Goal: Information Seeking & Learning: Learn about a topic

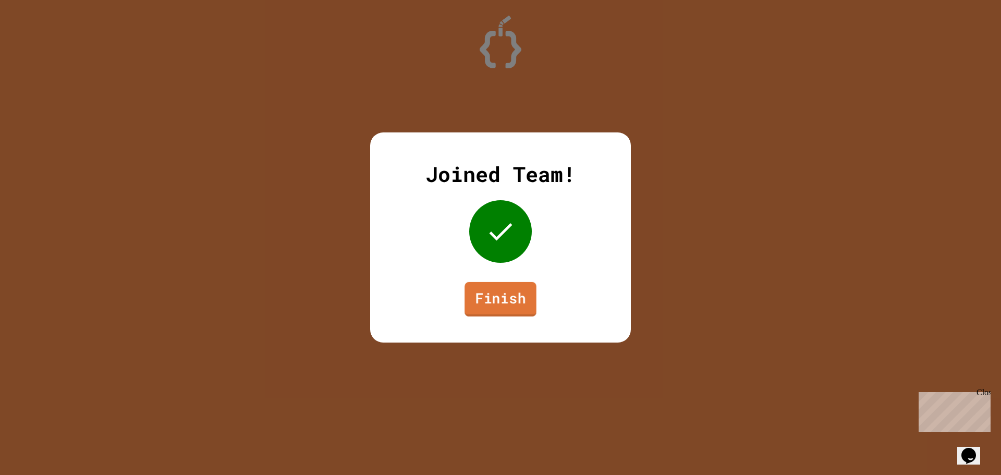
click at [502, 287] on link "Finish" at bounding box center [501, 299] width 72 height 34
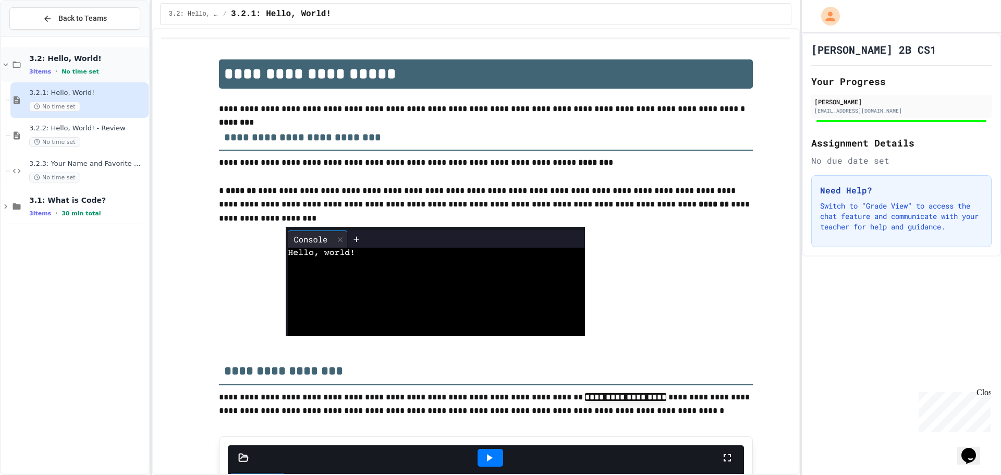
click at [116, 60] on span "3.2: Hello, World!" at bounding box center [87, 58] width 117 height 9
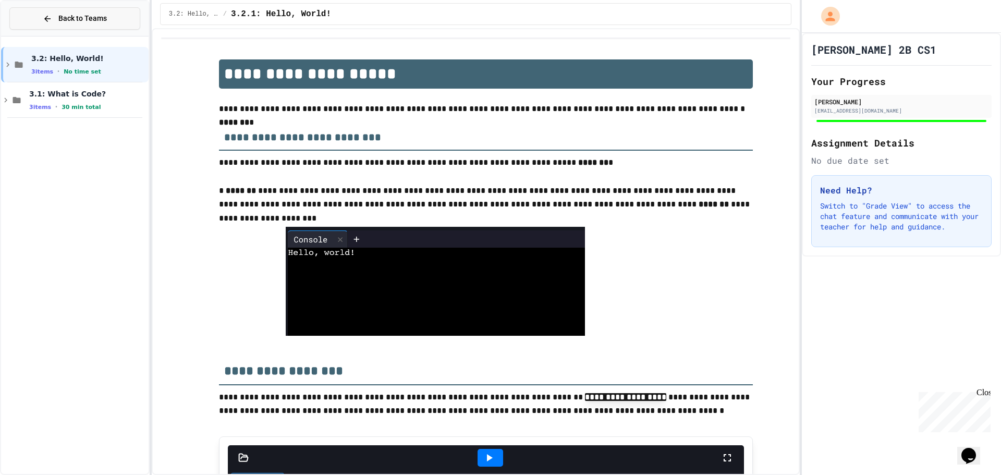
click at [64, 25] on button "Back to Teams" at bounding box center [74, 18] width 131 height 22
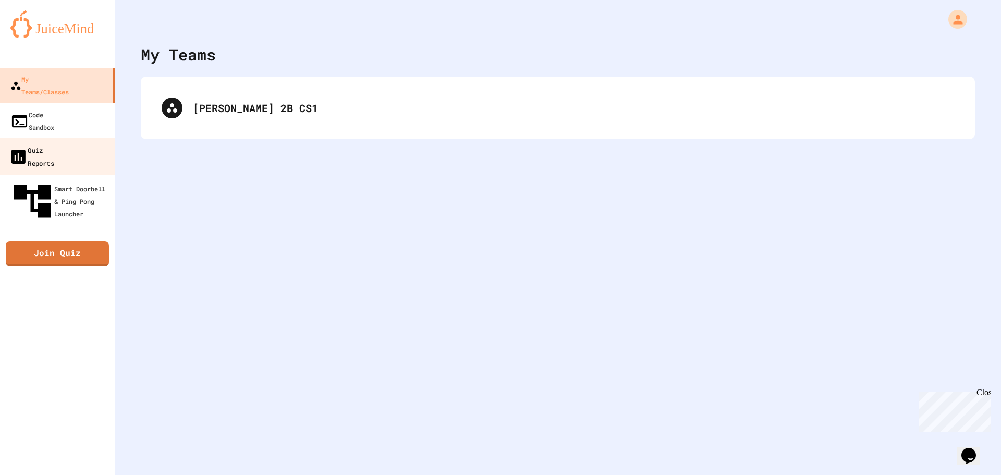
click at [82, 138] on link "Quiz Reports" at bounding box center [57, 156] width 118 height 36
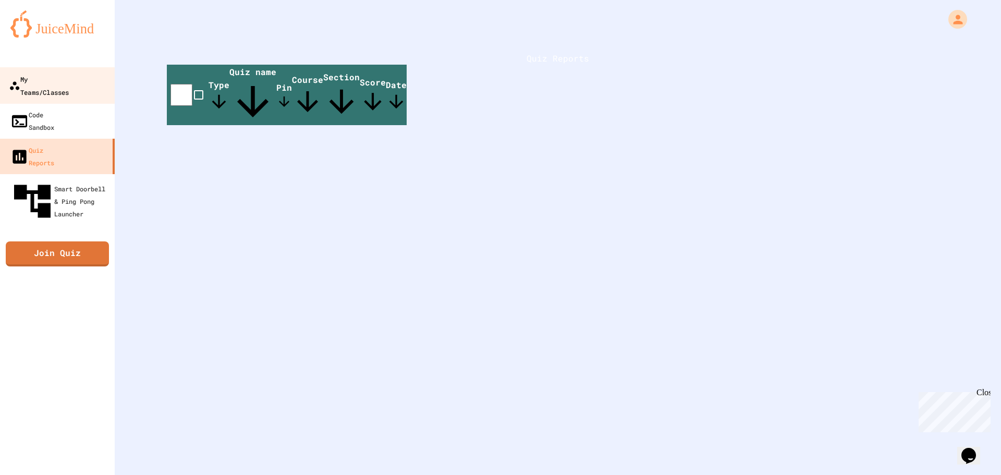
click at [69, 81] on div "My Teams/Classes" at bounding box center [39, 85] width 60 height 26
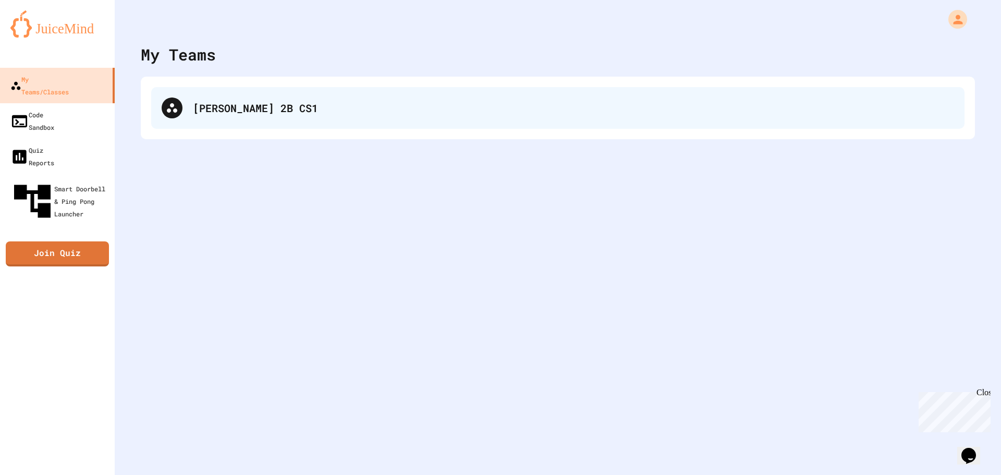
click at [204, 89] on div "[PERSON_NAME] 2B CS1" at bounding box center [557, 108] width 813 height 42
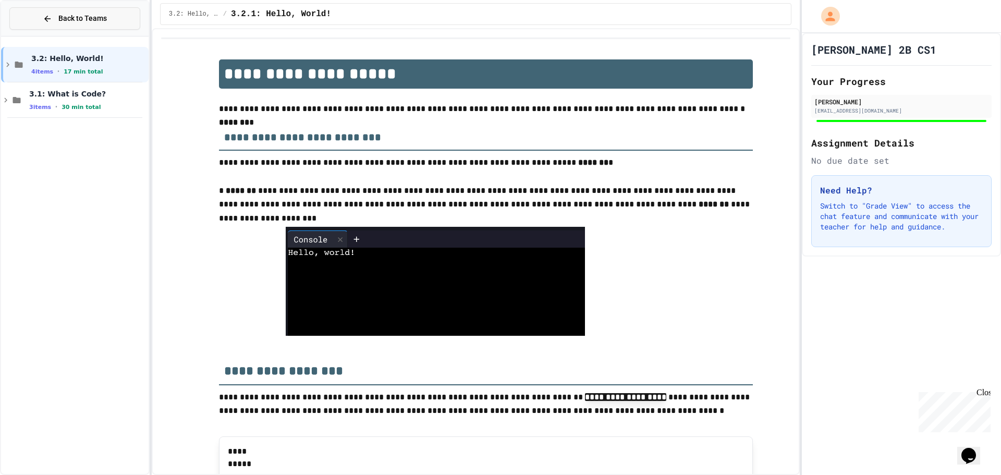
click at [28, 9] on button "Back to Teams" at bounding box center [74, 18] width 131 height 22
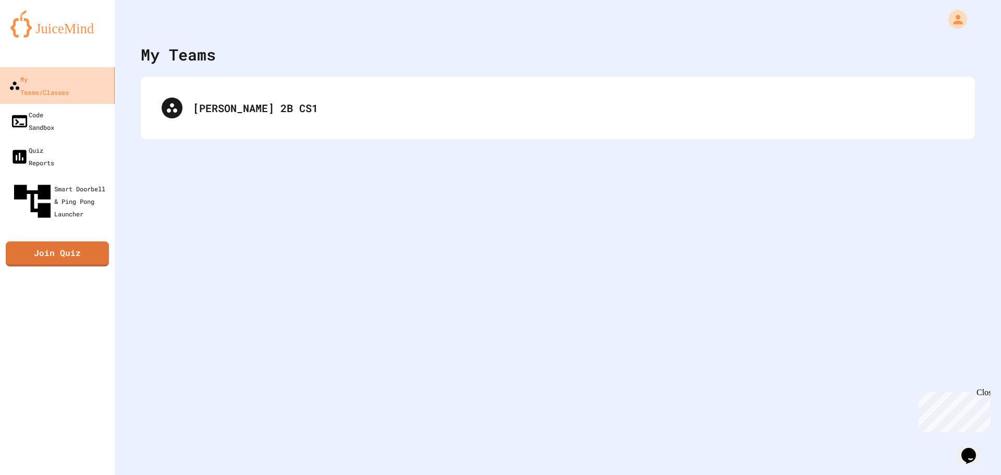
click at [93, 76] on link "My Teams/Classes" at bounding box center [57, 85] width 118 height 36
click at [201, 132] on div "[PERSON_NAME] 2B CS1" at bounding box center [558, 108] width 834 height 63
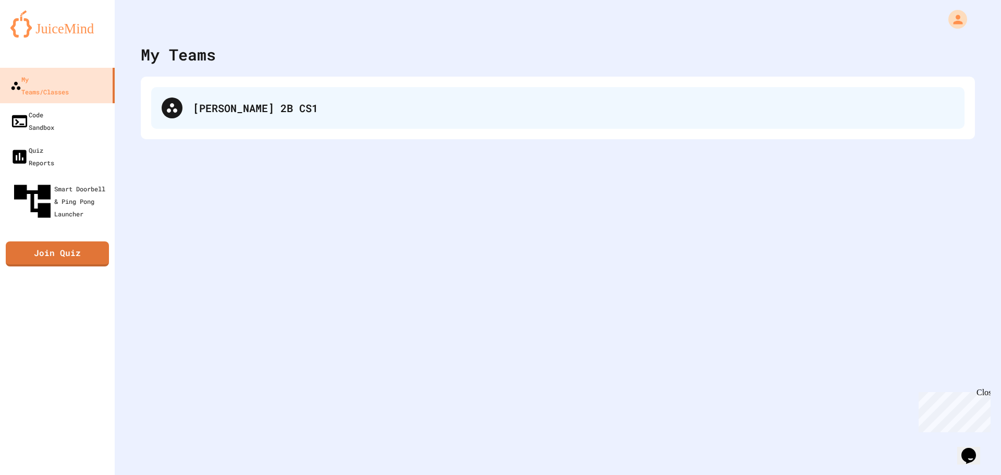
click at [214, 102] on div "[PERSON_NAME] 2B CS1" at bounding box center [573, 108] width 761 height 16
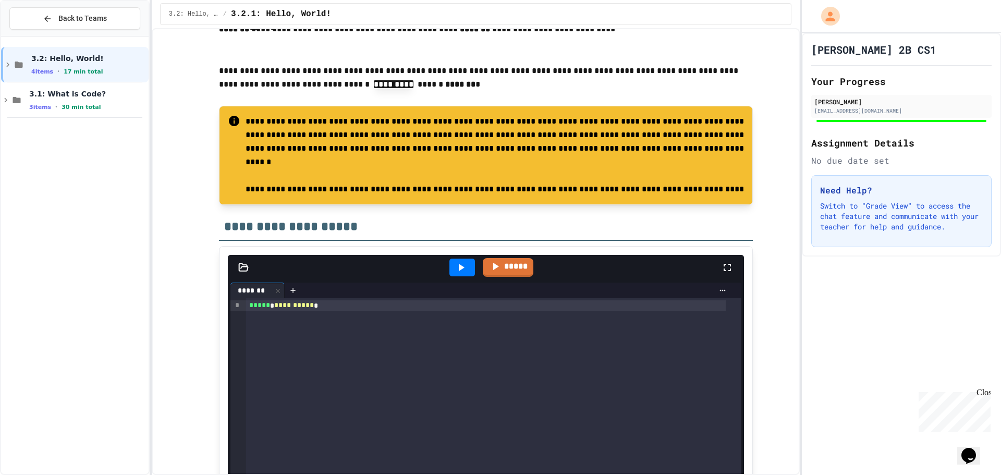
scroll to position [1128, 0]
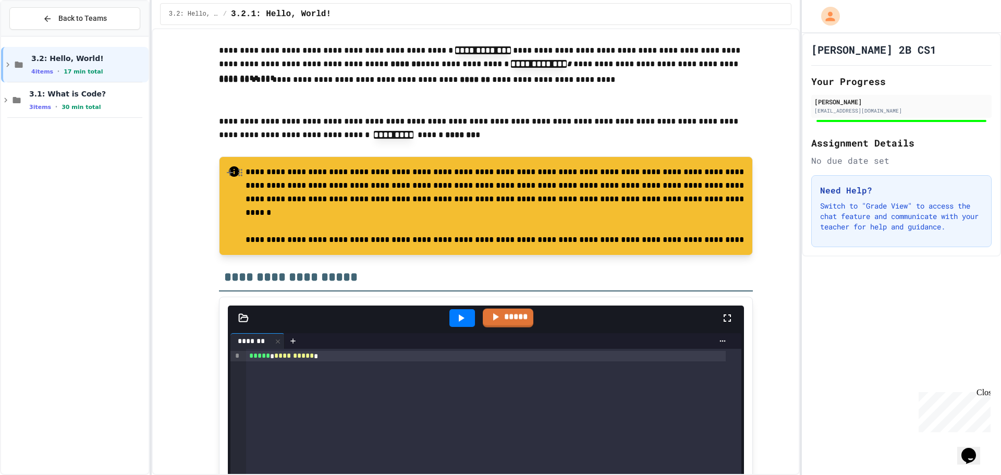
click at [438, 208] on p "**********" at bounding box center [495, 205] width 498 height 81
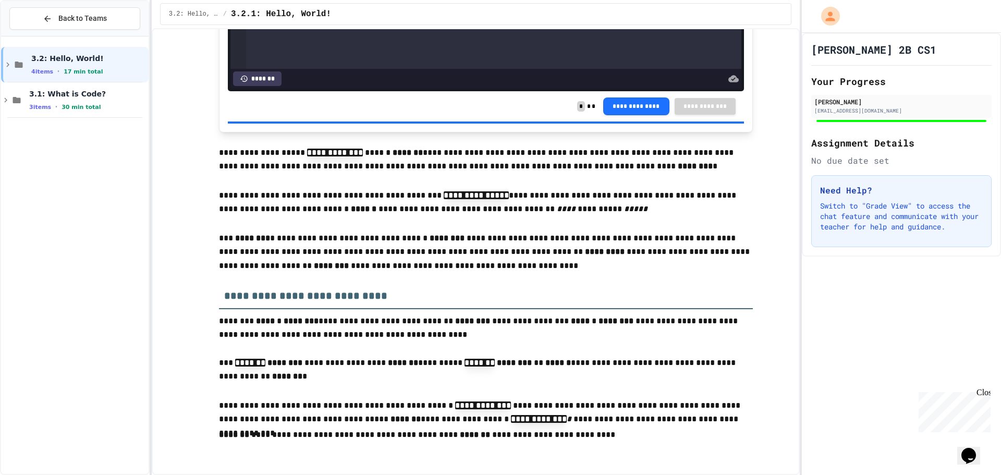
scroll to position [763, 0]
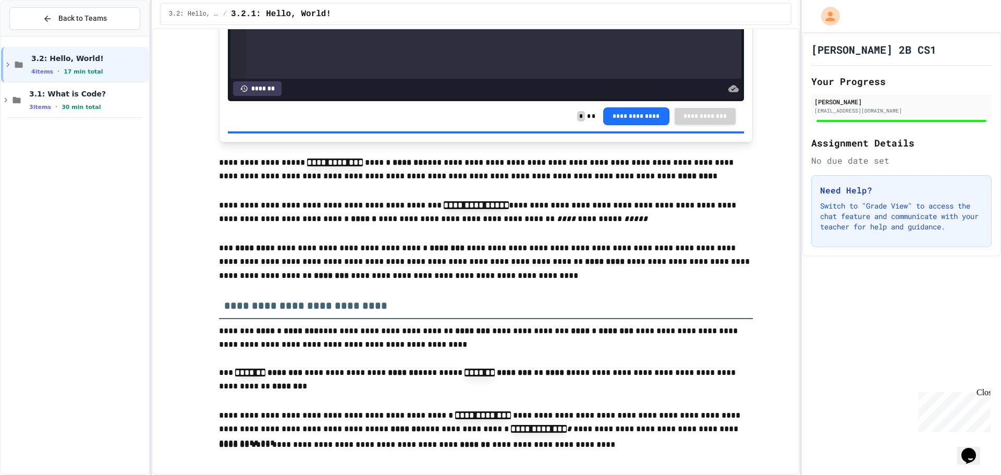
click at [219, 222] on p "**********" at bounding box center [486, 213] width 534 height 29
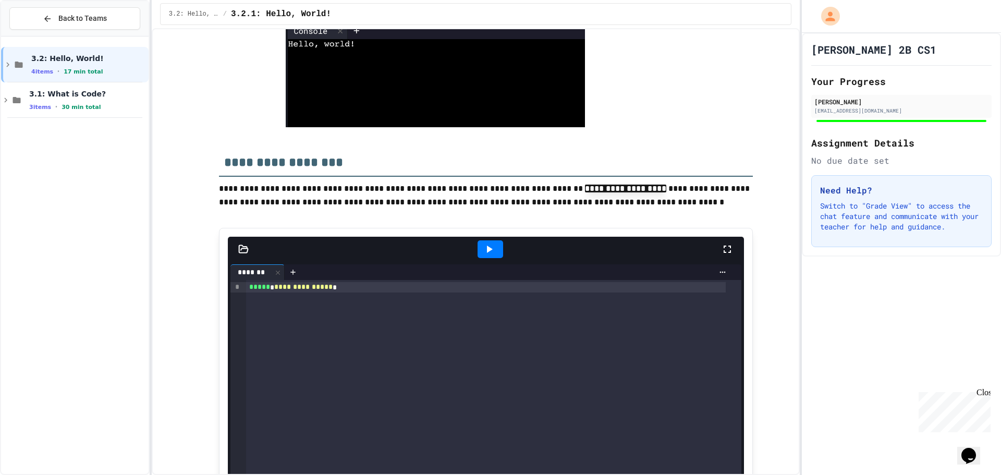
scroll to position [0, 0]
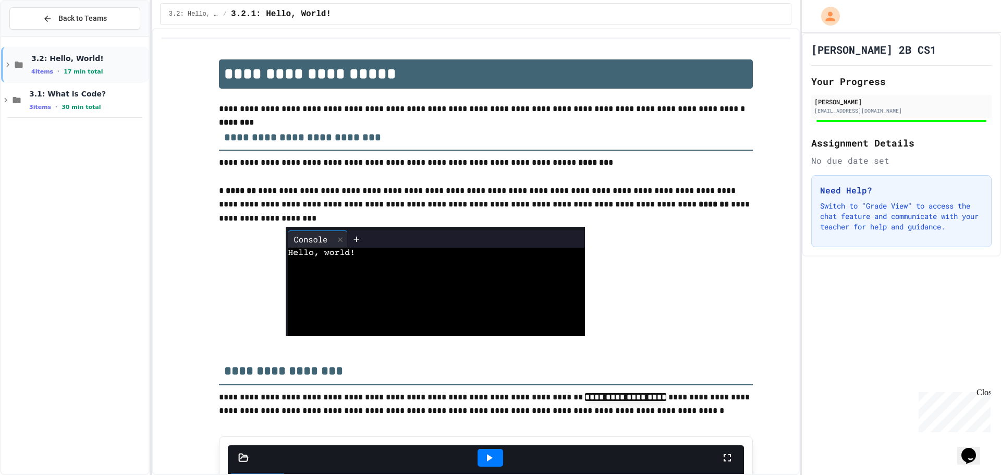
click at [4, 63] on icon at bounding box center [7, 64] width 9 height 9
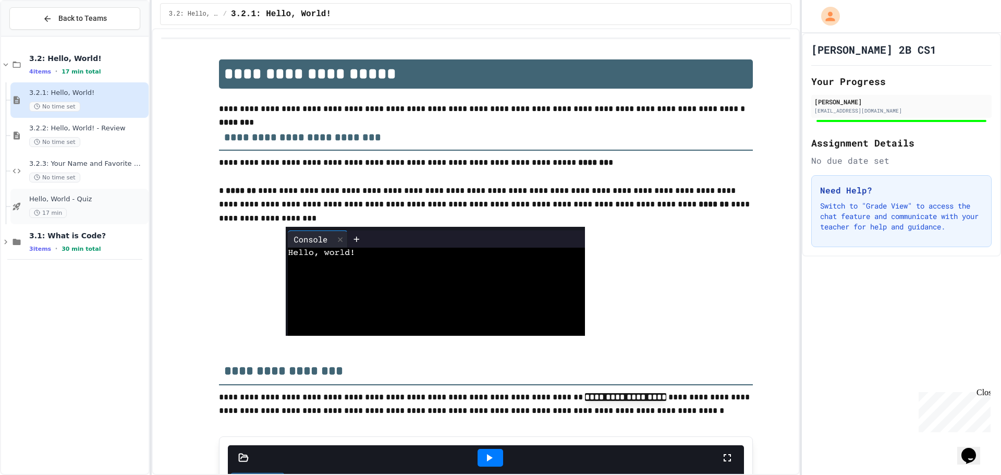
click at [101, 192] on div "Hello, World - Quiz 17 min" at bounding box center [79, 206] width 138 height 35
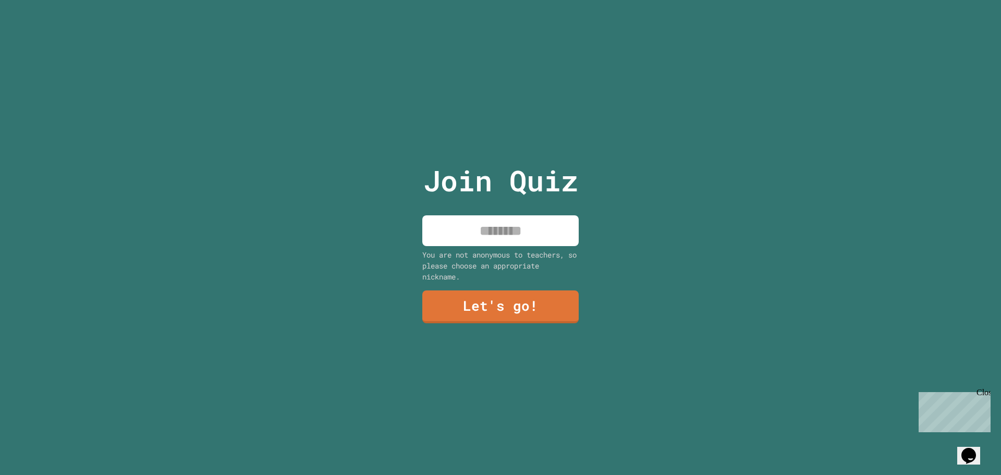
click at [491, 220] on input at bounding box center [500, 230] width 156 height 31
type input "******"
click at [495, 306] on link "Let's go!" at bounding box center [501, 305] width 140 height 34
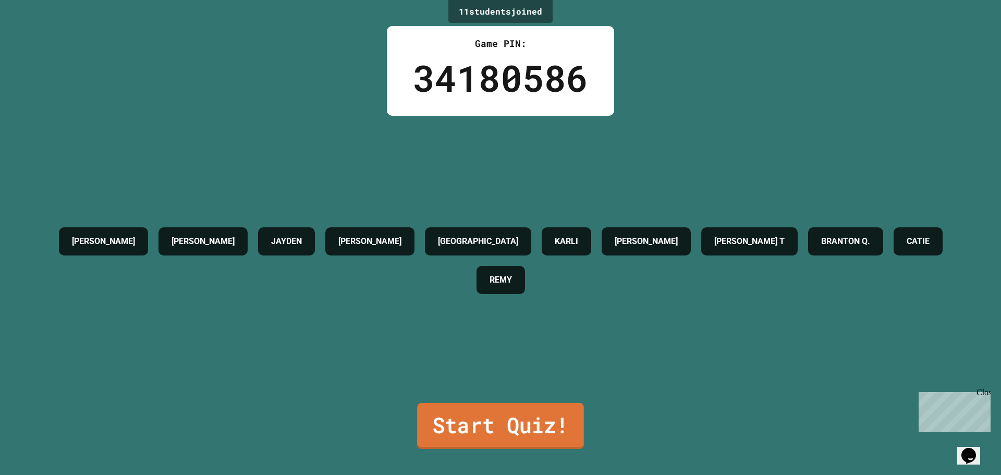
click at [507, 423] on link "Start Quiz!" at bounding box center [500, 426] width 167 height 46
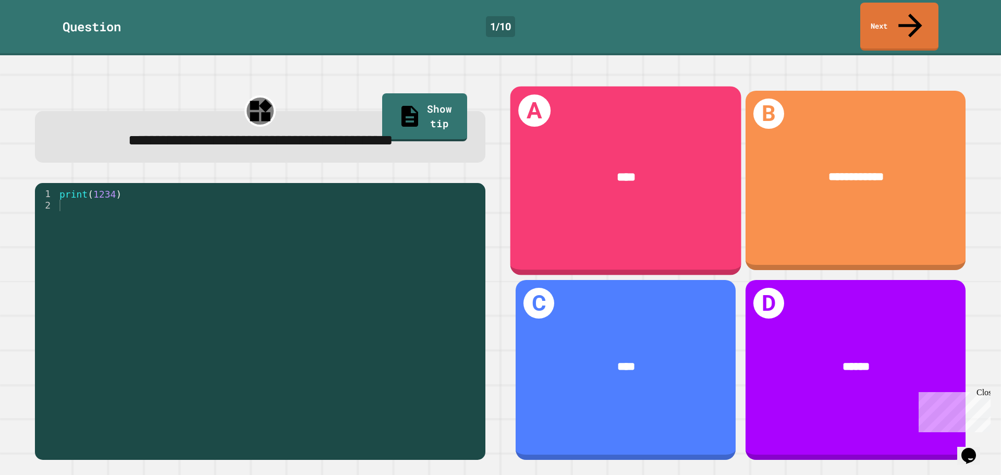
click at [696, 229] on div "A ****" at bounding box center [625, 180] width 231 height 189
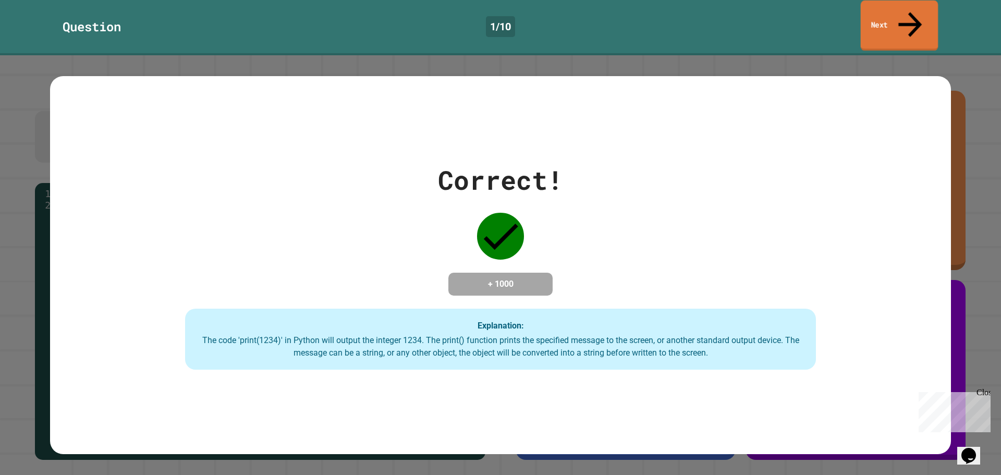
click at [902, 13] on link "Next" at bounding box center [900, 26] width 78 height 51
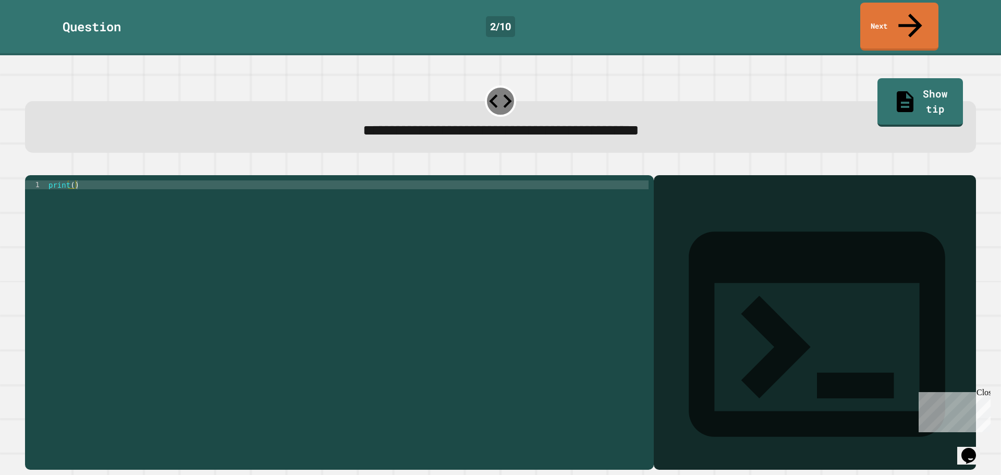
click at [74, 180] on div "print ( )" at bounding box center [347, 322] width 602 height 284
type textarea "**********"
click at [30, 167] on icon "button" at bounding box center [30, 167] width 0 height 0
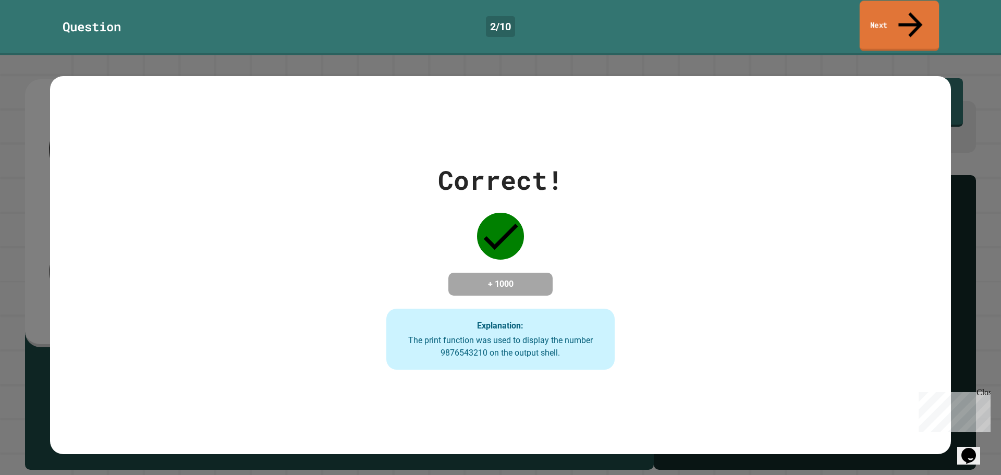
click at [881, 21] on link "Next" at bounding box center [900, 26] width 80 height 51
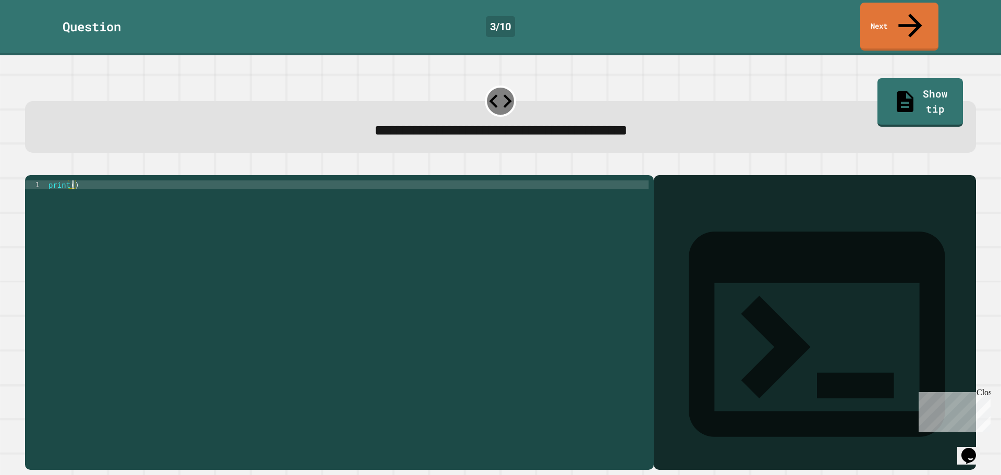
click at [72, 180] on div "print ( )" at bounding box center [347, 322] width 602 height 284
type textarea "**********"
click at [30, 167] on icon "button" at bounding box center [30, 167] width 0 height 0
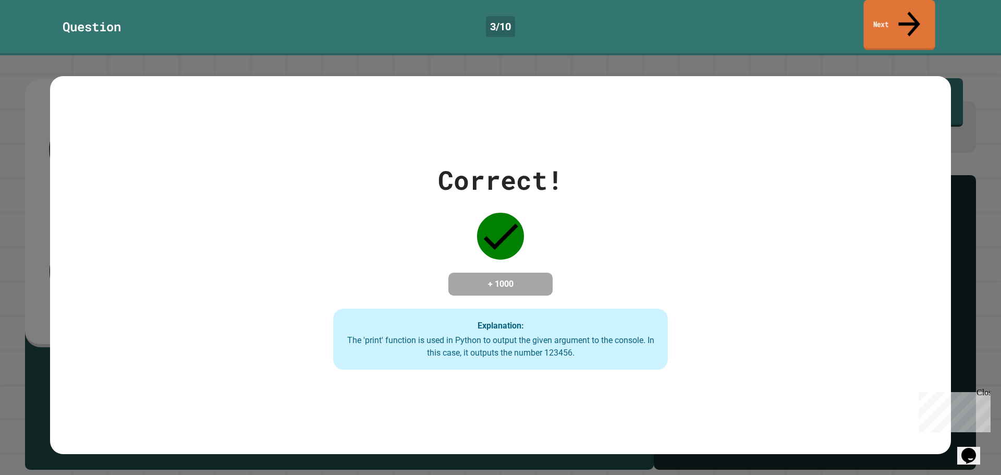
click at [900, 5] on link "Next" at bounding box center [898, 25] width 71 height 51
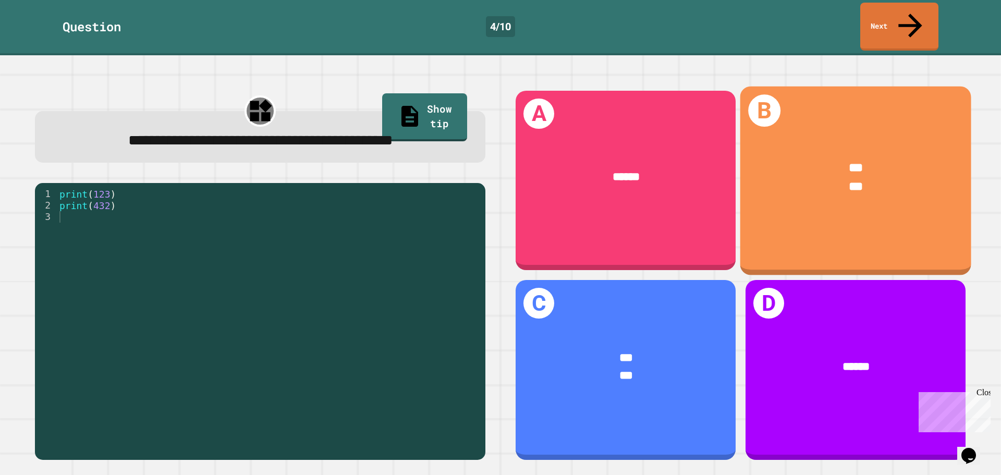
click at [825, 216] on div "B *** ***" at bounding box center [855, 180] width 231 height 189
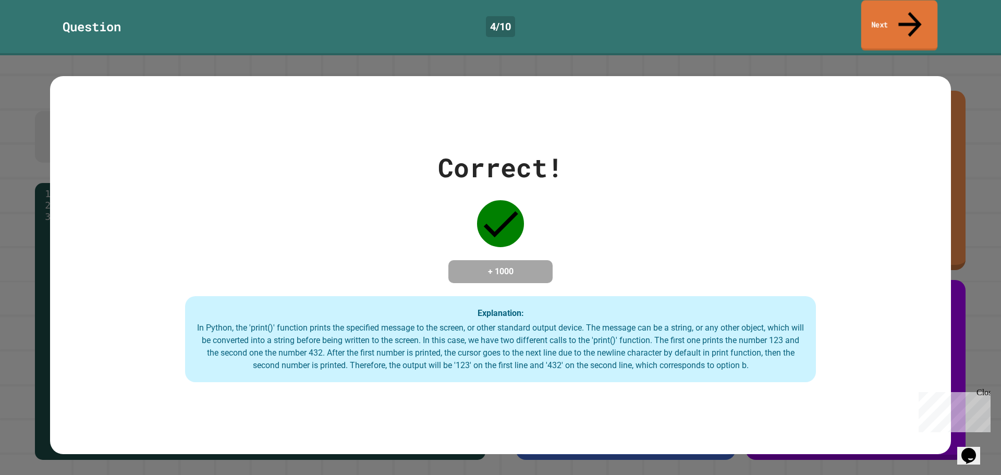
click at [875, 18] on link "Next" at bounding box center [899, 26] width 77 height 51
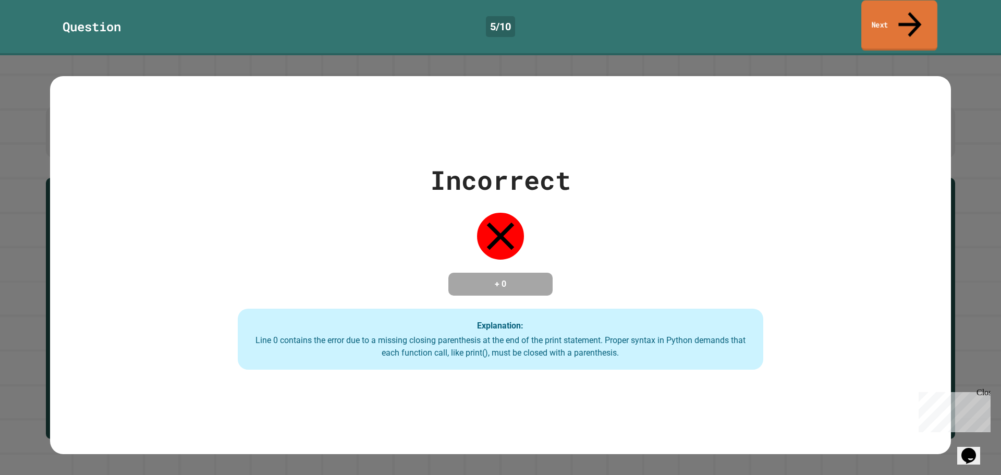
click at [918, 11] on link "Next" at bounding box center [899, 26] width 76 height 51
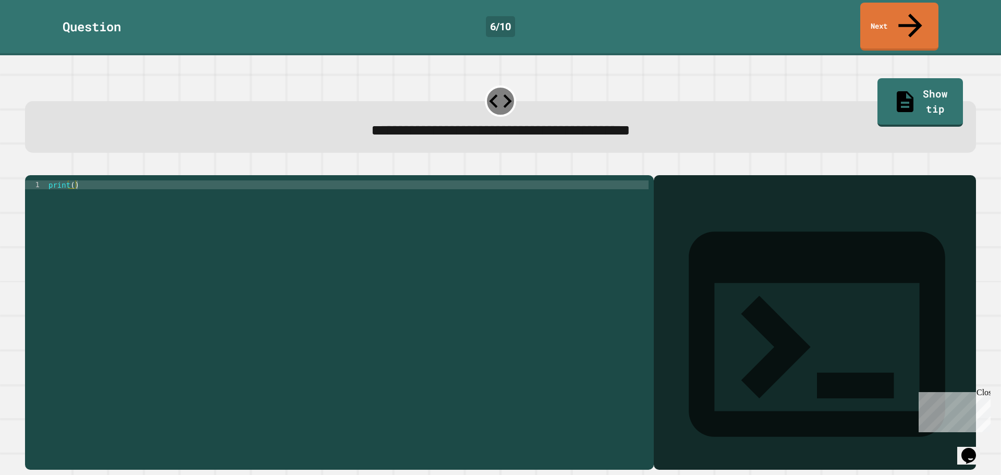
click at [71, 180] on div "print ( )" at bounding box center [347, 322] width 602 height 284
type textarea "**********"
click at [30, 167] on button "button" at bounding box center [30, 167] width 0 height 0
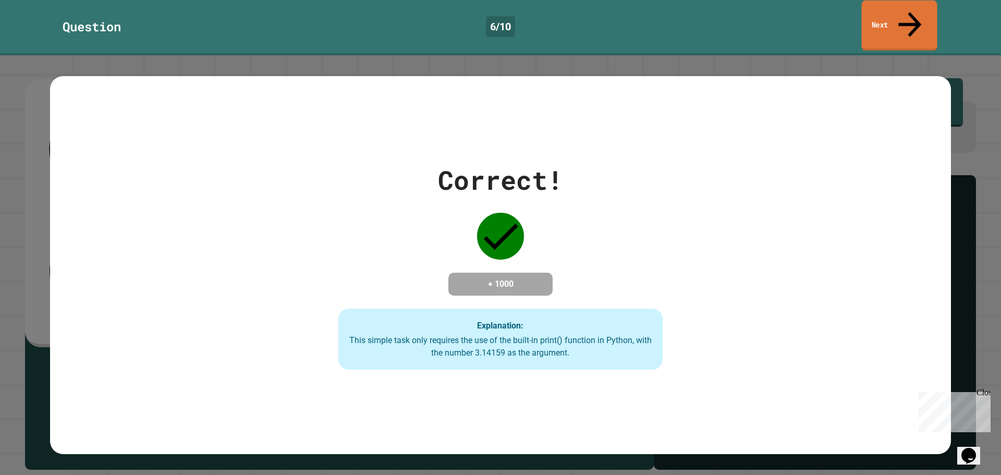
click at [882, 22] on link "Next" at bounding box center [899, 26] width 76 height 51
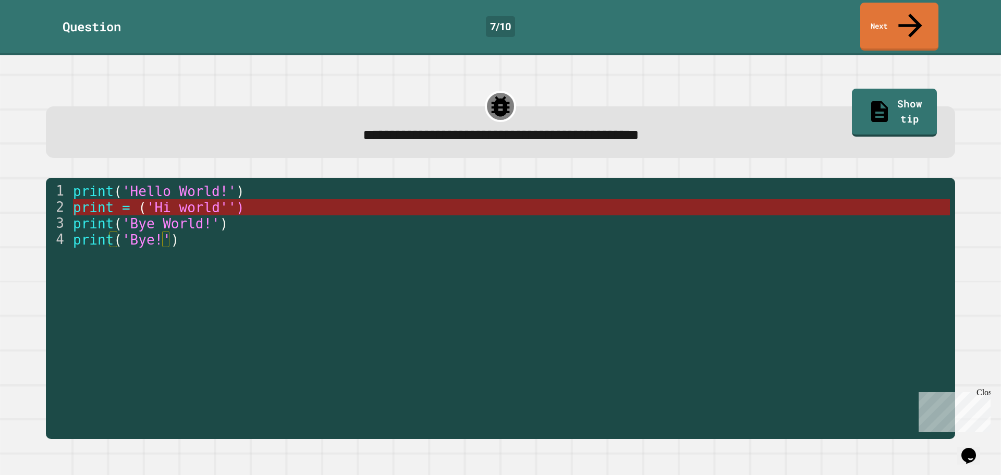
click at [196, 200] on span "'Hi world'')" at bounding box center [195, 208] width 98 height 16
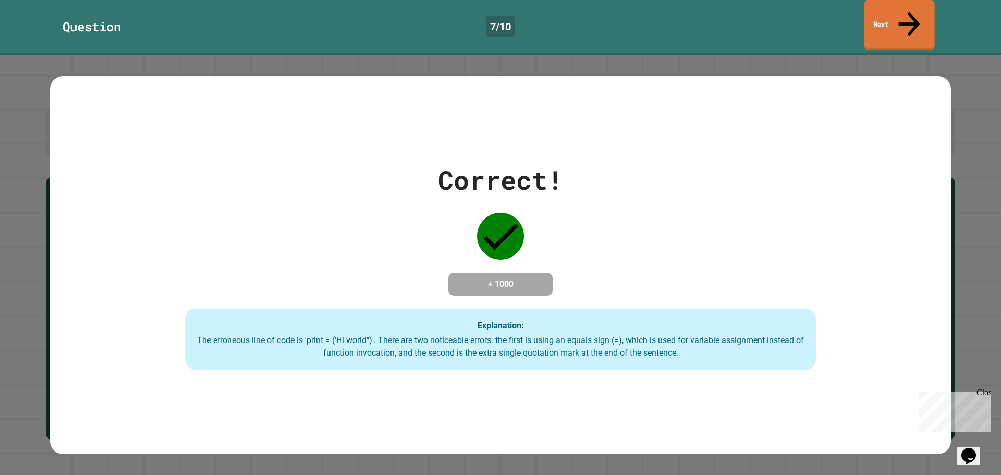
click at [917, 12] on link "Next" at bounding box center [899, 25] width 70 height 51
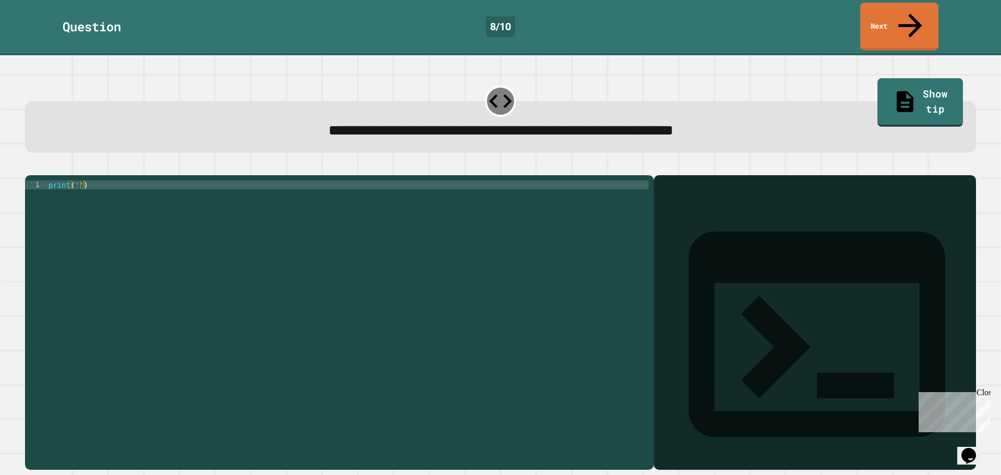
click at [76, 180] on div "print ( '' )" at bounding box center [347, 322] width 602 height 284
click at [183, 273] on div "print ( )" at bounding box center [347, 322] width 602 height 284
click at [51, 167] on icon "button" at bounding box center [51, 167] width 0 height 0
click at [74, 180] on div "print ( '' )" at bounding box center [347, 313] width 602 height 266
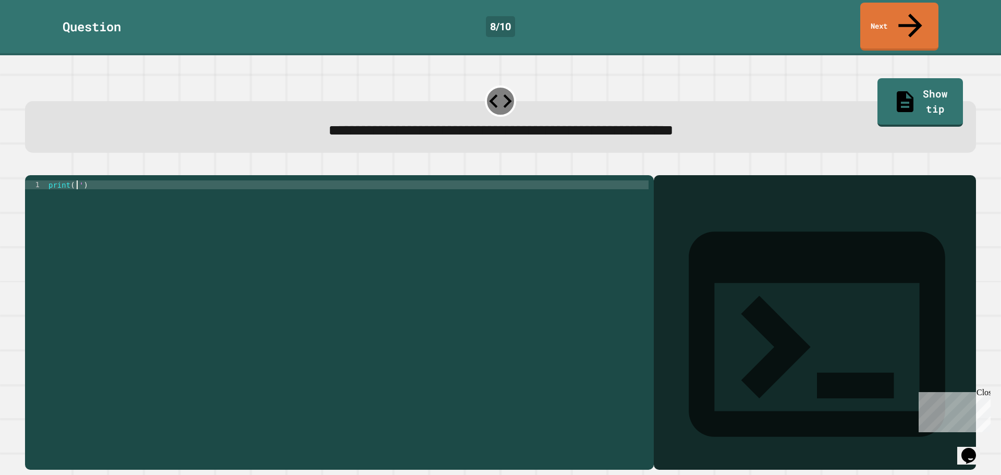
drag, startPoint x: 77, startPoint y: 174, endPoint x: 75, endPoint y: 202, distance: 28.2
click at [73, 184] on div "print ( '' )" at bounding box center [347, 322] width 602 height 284
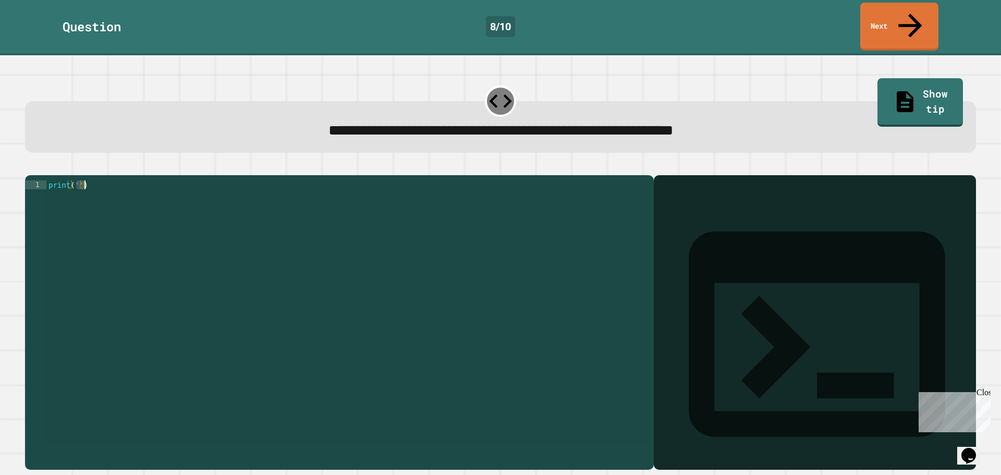
drag, startPoint x: 77, startPoint y: 173, endPoint x: 72, endPoint y: 181, distance: 9.3
click at [75, 180] on div "print ( '' )" at bounding box center [347, 313] width 602 height 266
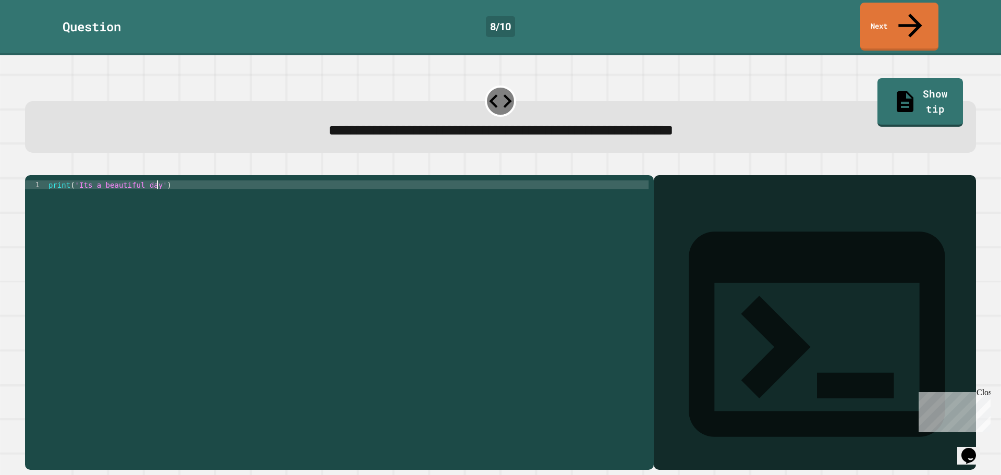
scroll to position [0, 7]
click at [82, 180] on div "print ( 'Its a beautiful day' )" at bounding box center [347, 322] width 602 height 284
type textarea "**********"
click at [884, 13] on link "Next" at bounding box center [899, 26] width 77 height 51
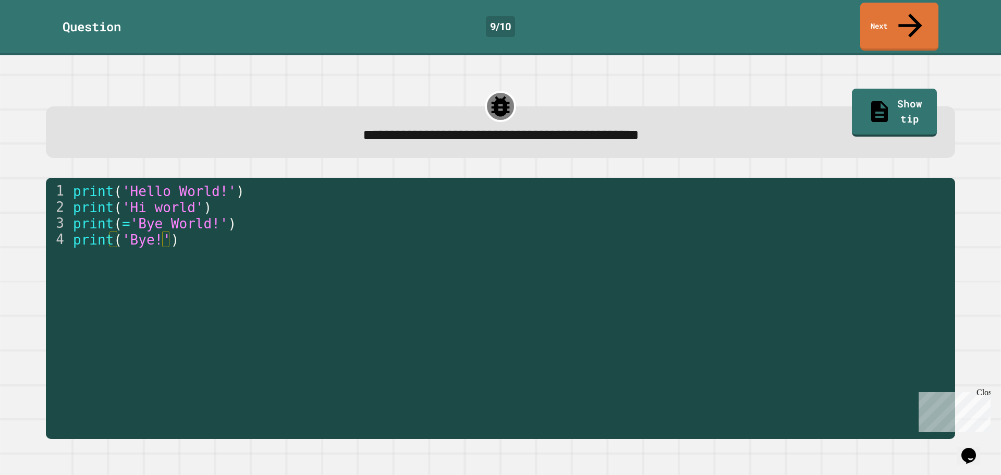
click at [506, 16] on div "9 / 10" at bounding box center [500, 26] width 29 height 21
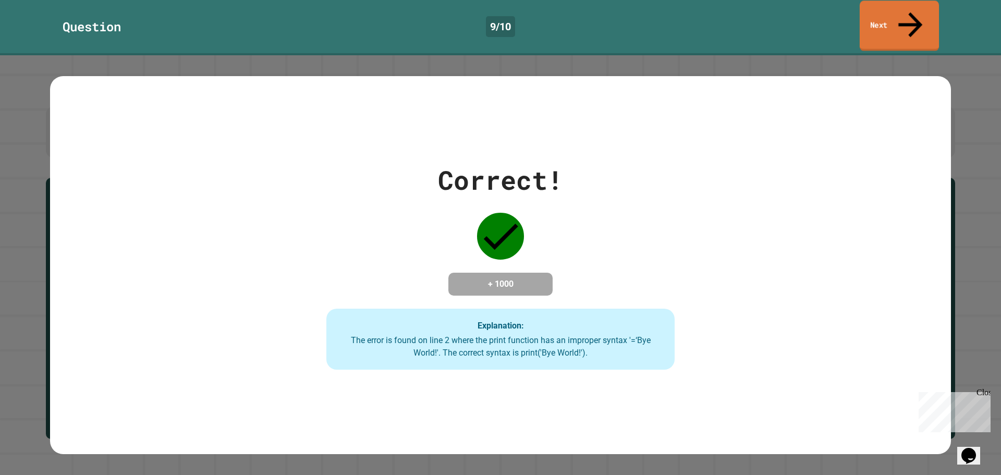
click at [889, 19] on link "Next" at bounding box center [899, 26] width 79 height 51
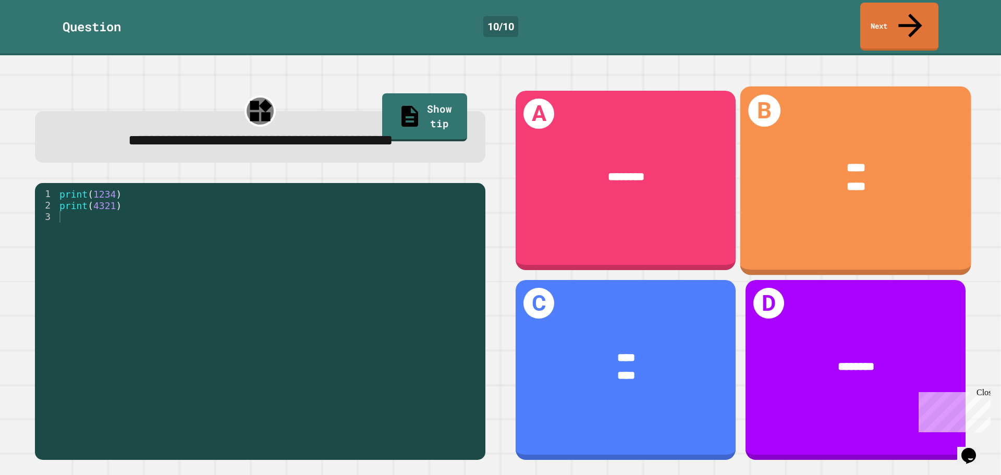
click at [765, 178] on div "****" at bounding box center [856, 187] width 182 height 19
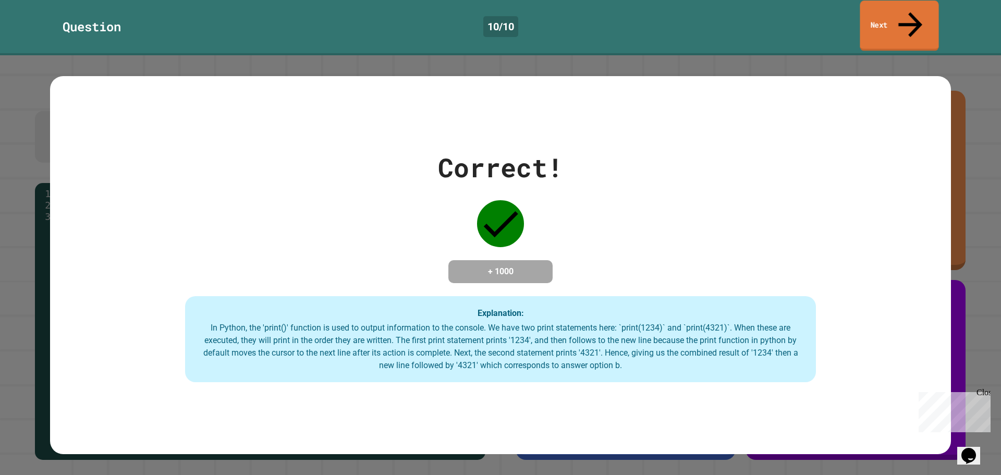
click at [908, 11] on icon at bounding box center [910, 24] width 35 height 37
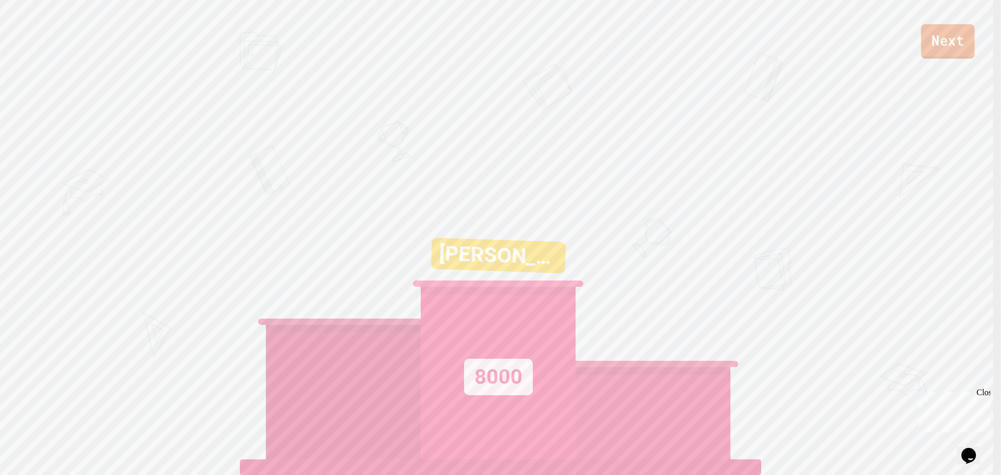
click at [938, 47] on link "Next" at bounding box center [948, 41] width 54 height 34
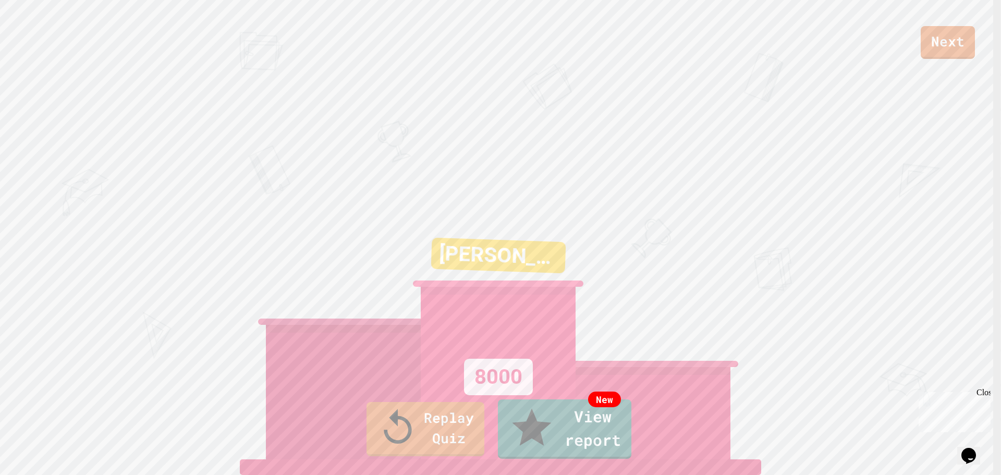
click at [423, 437] on link "Replay Quiz" at bounding box center [426, 427] width 116 height 57
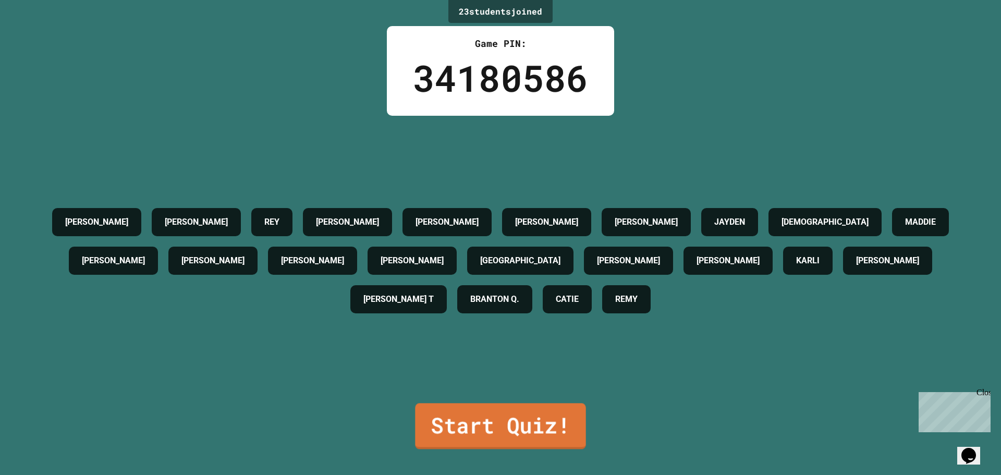
click at [468, 423] on link "Start Quiz!" at bounding box center [500, 426] width 170 height 46
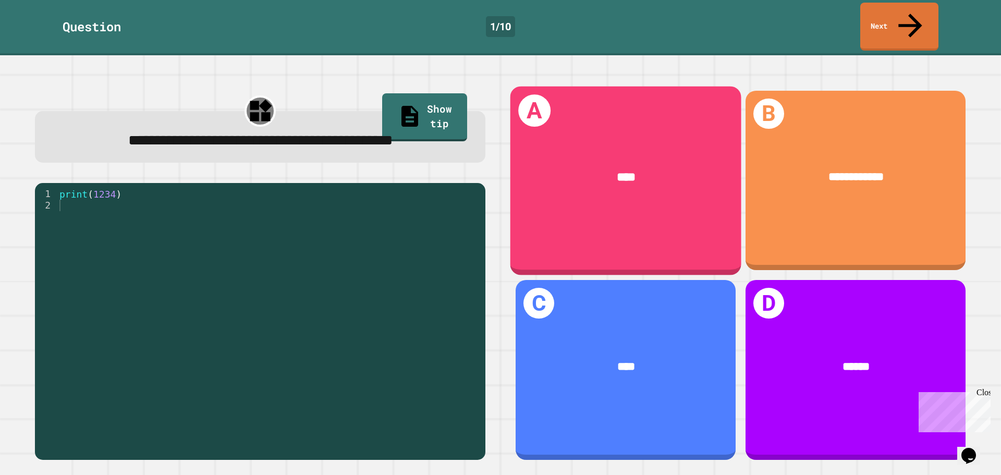
click at [644, 204] on div "A ****" at bounding box center [625, 180] width 231 height 189
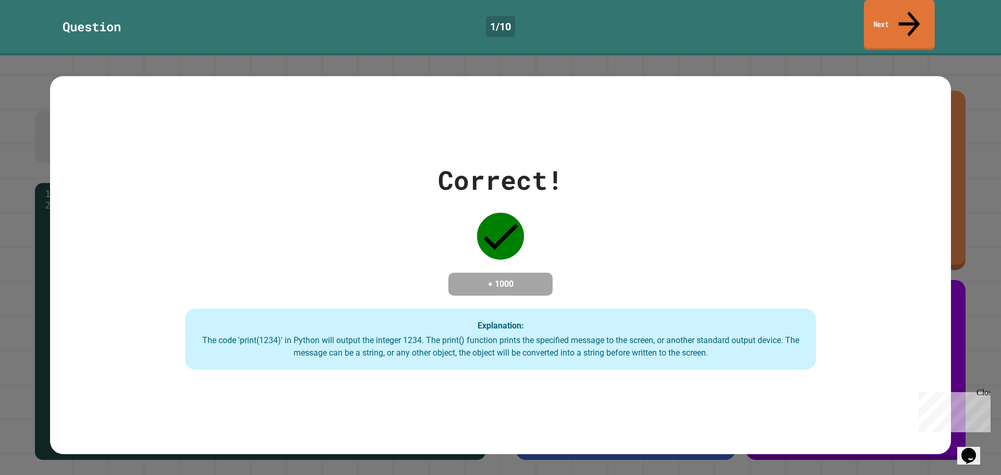
click at [874, 15] on link "Next" at bounding box center [899, 25] width 71 height 51
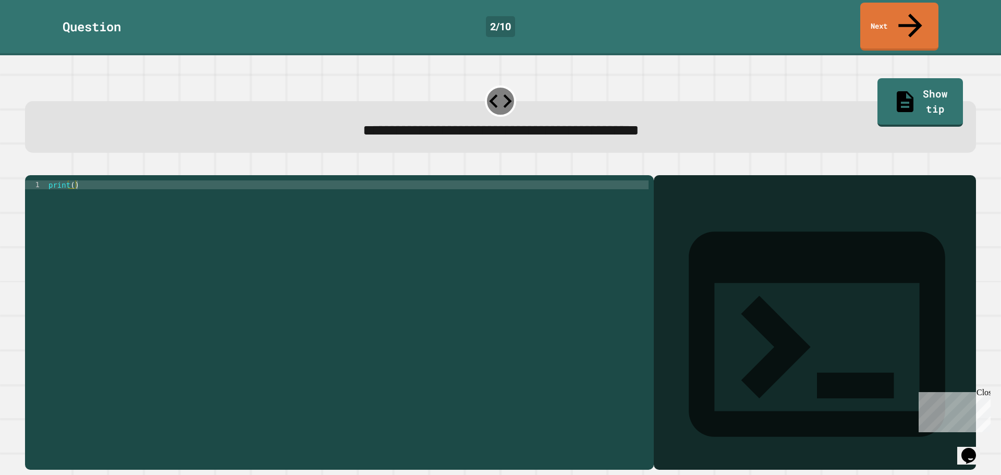
click at [69, 175] on div "1 print ( ) XXXXXXXXXXXXXXXXXXXXXXXXXXXXXXXXXXXXXXXXXXXXXXXXXXXXXXXXXXXXXXXXXXX…" at bounding box center [339, 322] width 629 height 295
click at [72, 180] on div "print ( )" at bounding box center [347, 322] width 602 height 284
click at [30, 167] on icon "button" at bounding box center [30, 167] width 0 height 0
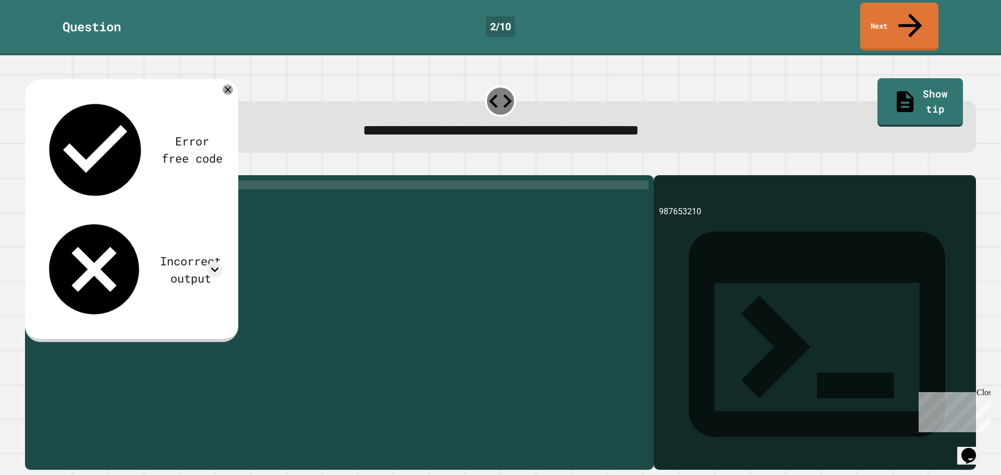
click at [91, 180] on div "print ( 987653210 )" at bounding box center [347, 322] width 602 height 284
type textarea "**********"
click at [30, 167] on button "button" at bounding box center [30, 167] width 0 height 0
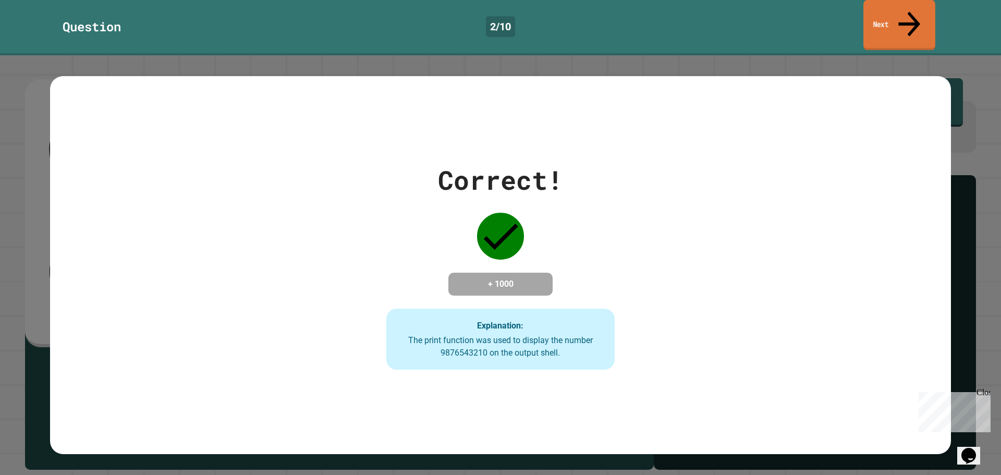
click at [877, 19] on link "Next" at bounding box center [899, 25] width 72 height 51
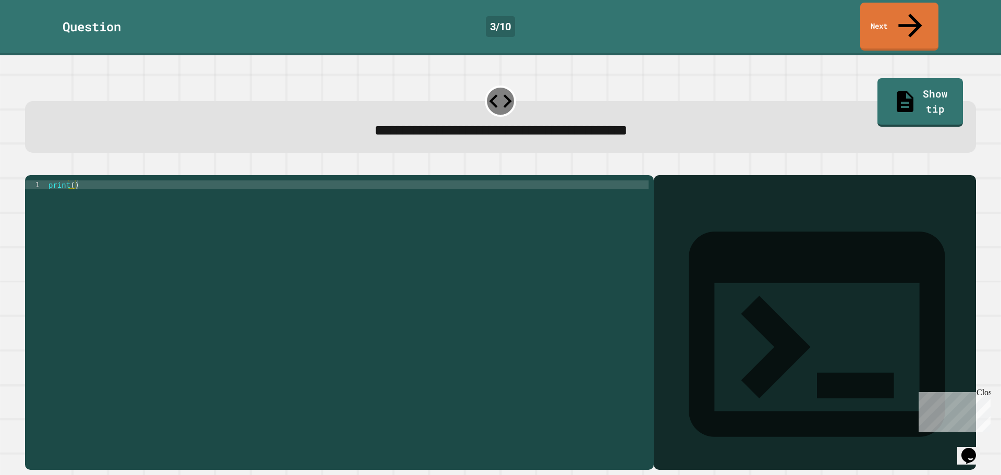
click at [69, 180] on div "print ( )" at bounding box center [347, 322] width 602 height 284
click at [71, 180] on div "print ( )" at bounding box center [347, 322] width 602 height 284
type textarea "**********"
click at [50, 163] on div at bounding box center [500, 169] width 951 height 13
click at [30, 167] on button "button" at bounding box center [30, 167] width 0 height 0
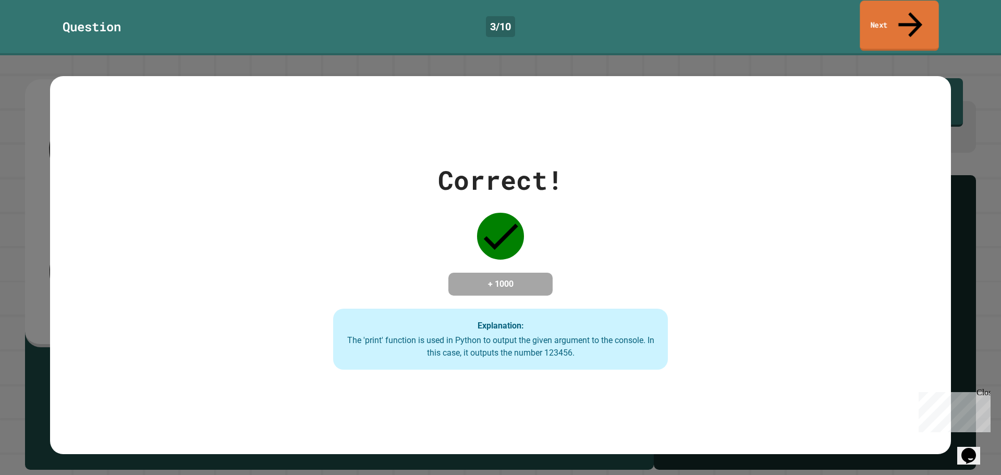
click at [897, 19] on link "Next" at bounding box center [899, 26] width 79 height 51
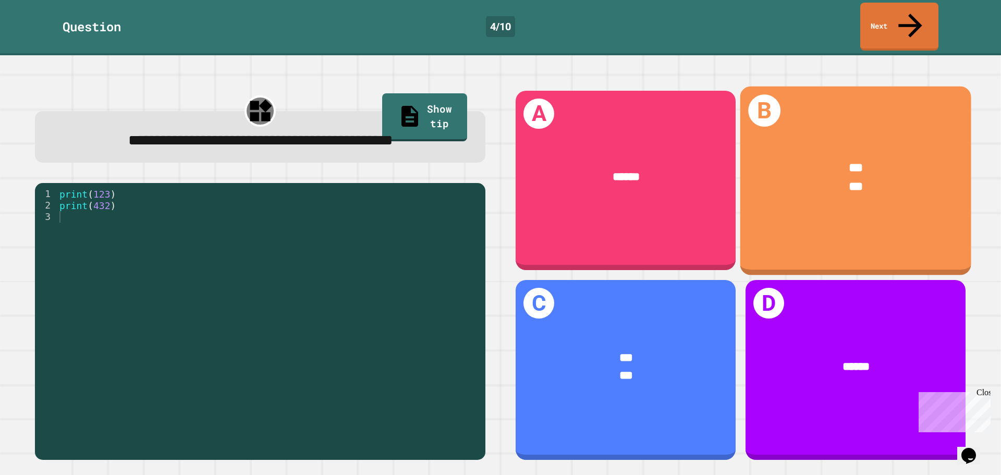
click at [825, 176] on div "*** ***" at bounding box center [855, 178] width 231 height 86
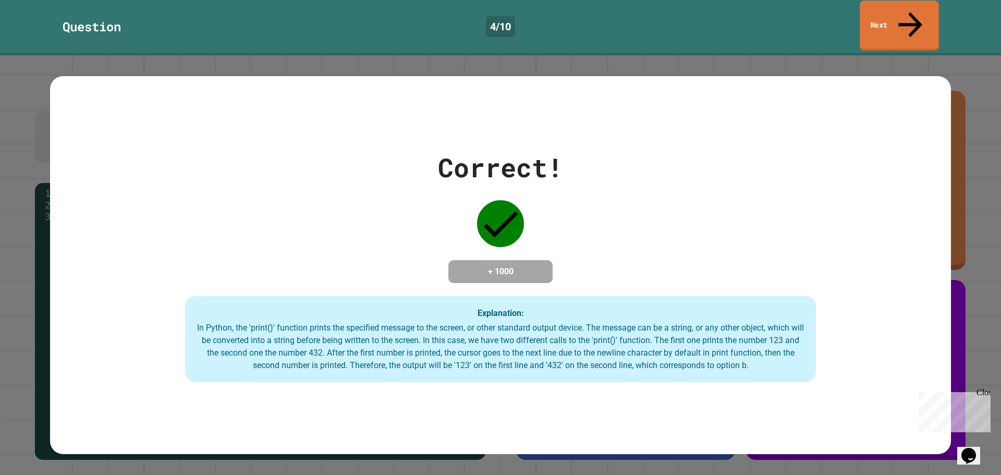
click at [878, 15] on link "Next" at bounding box center [899, 26] width 79 height 51
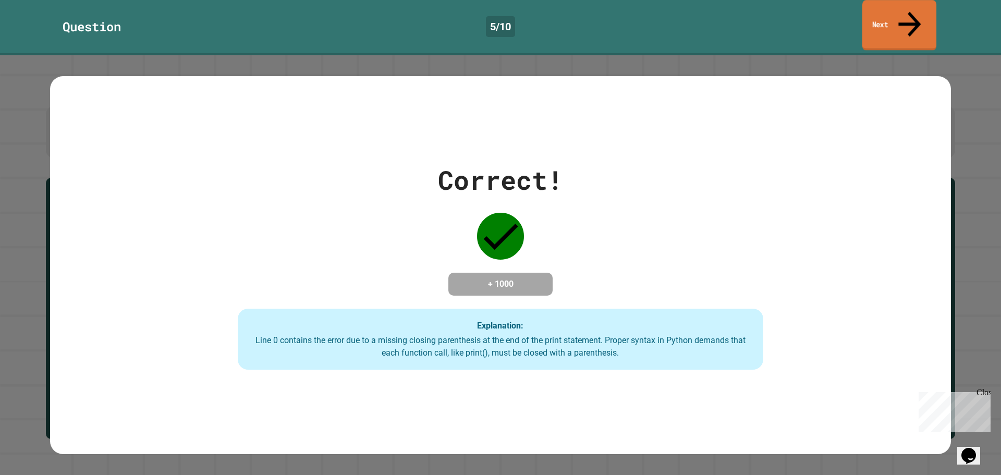
click at [865, 13] on link "Next" at bounding box center [899, 25] width 74 height 51
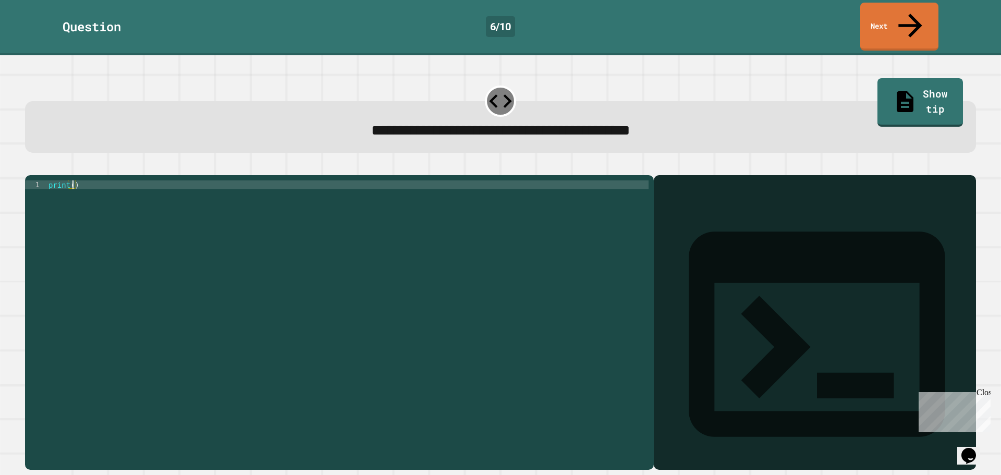
click at [71, 180] on div "print ( )" at bounding box center [347, 322] width 602 height 284
type textarea "**********"
click at [33, 163] on div at bounding box center [500, 169] width 951 height 13
click at [30, 167] on button "button" at bounding box center [30, 167] width 0 height 0
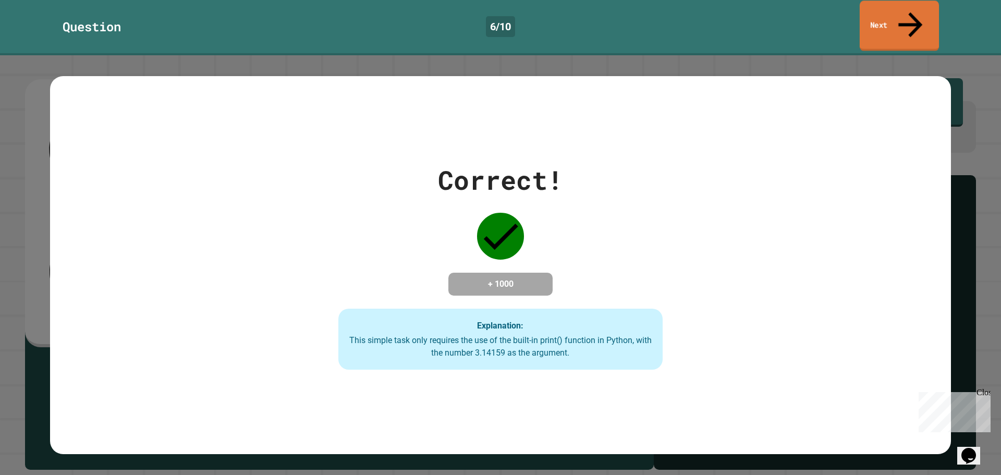
click at [912, 17] on icon at bounding box center [911, 24] width 36 height 37
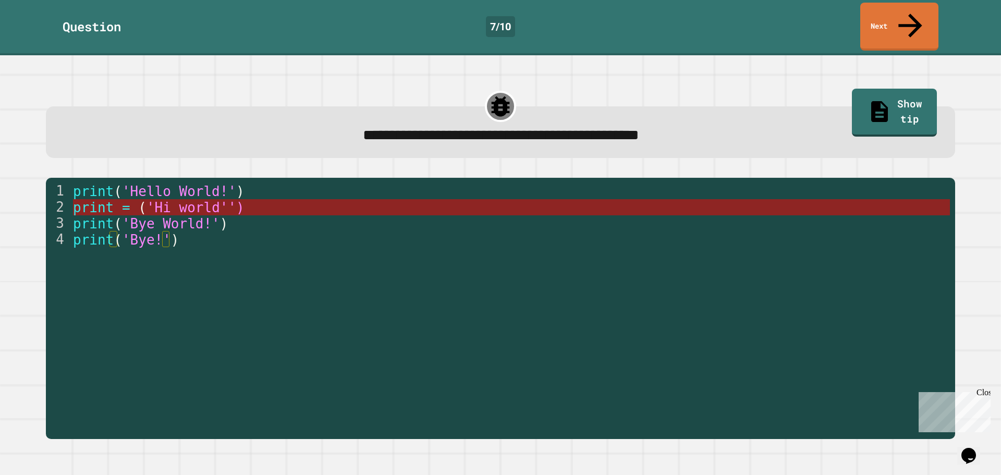
click at [166, 200] on span "'Hi world'')" at bounding box center [195, 208] width 98 height 16
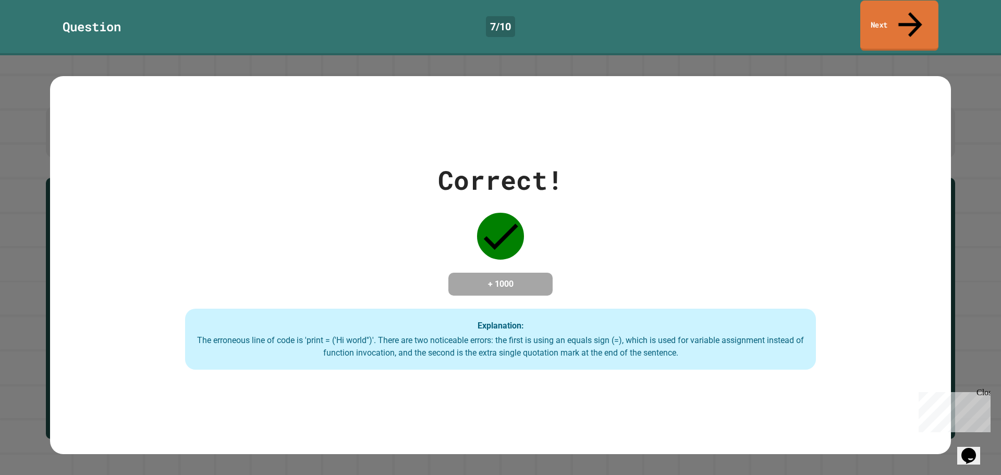
click at [886, 5] on link "Next" at bounding box center [899, 26] width 78 height 51
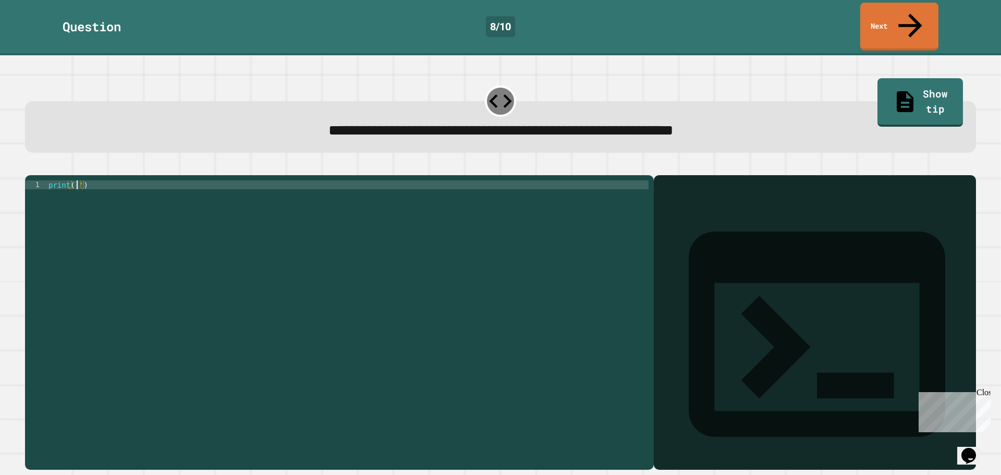
click at [76, 180] on div "print ( '' )" at bounding box center [347, 322] width 602 height 284
click at [30, 167] on icon "button" at bounding box center [30, 167] width 0 height 0
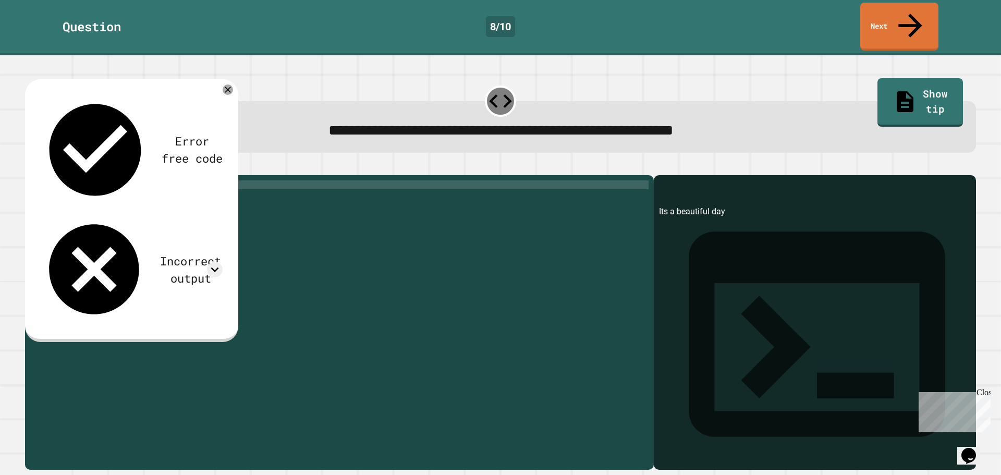
click at [82, 180] on div "print ( 'Its a beautiful day' )" at bounding box center [347, 322] width 602 height 284
click at [50, 163] on div at bounding box center [500, 169] width 951 height 13
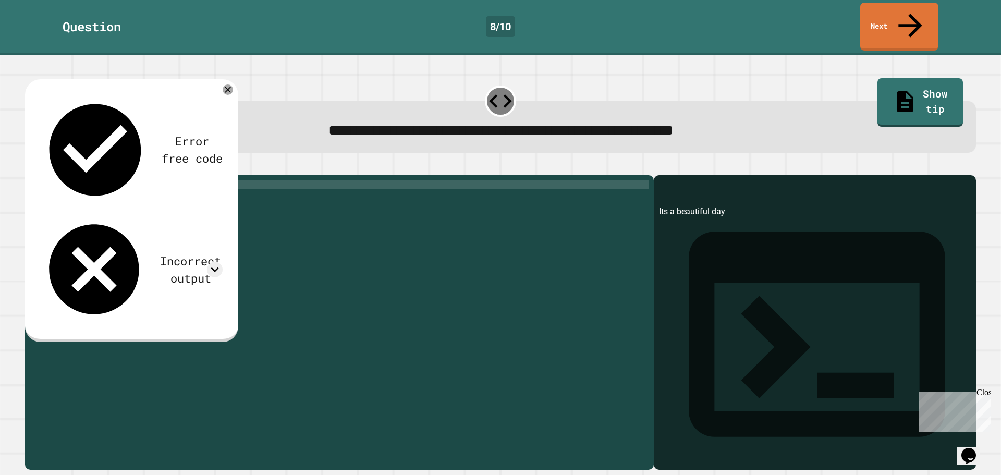
click at [30, 167] on icon "button" at bounding box center [30, 167] width 0 height 0
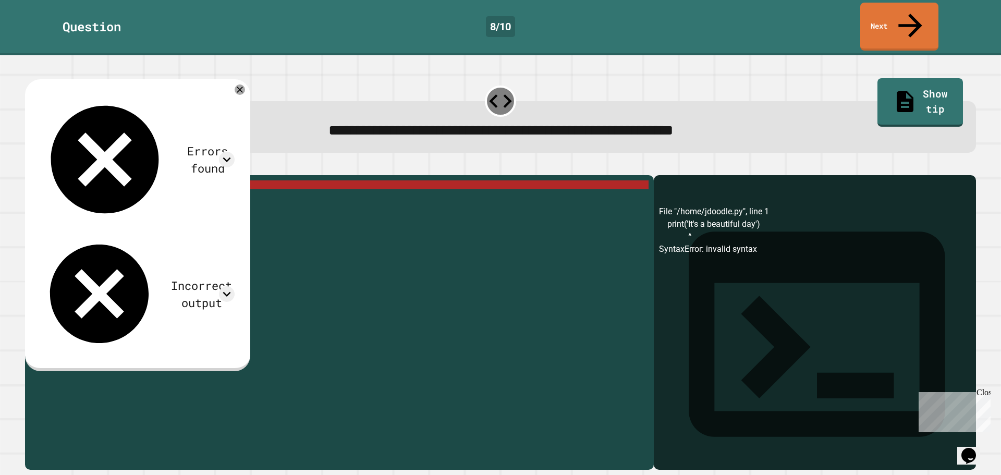
click at [84, 180] on div "print ( 'It' s a beautiful day ')" at bounding box center [347, 322] width 602 height 284
click at [91, 180] on div "print ( 'It' s a beautiful day ')" at bounding box center [347, 322] width 602 height 284
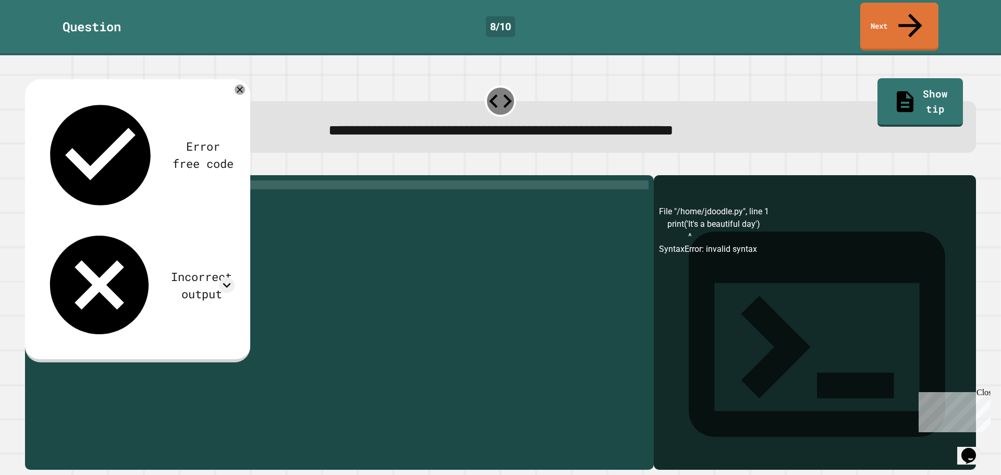
scroll to position [0, 4]
click at [30, 167] on button "button" at bounding box center [30, 167] width 0 height 0
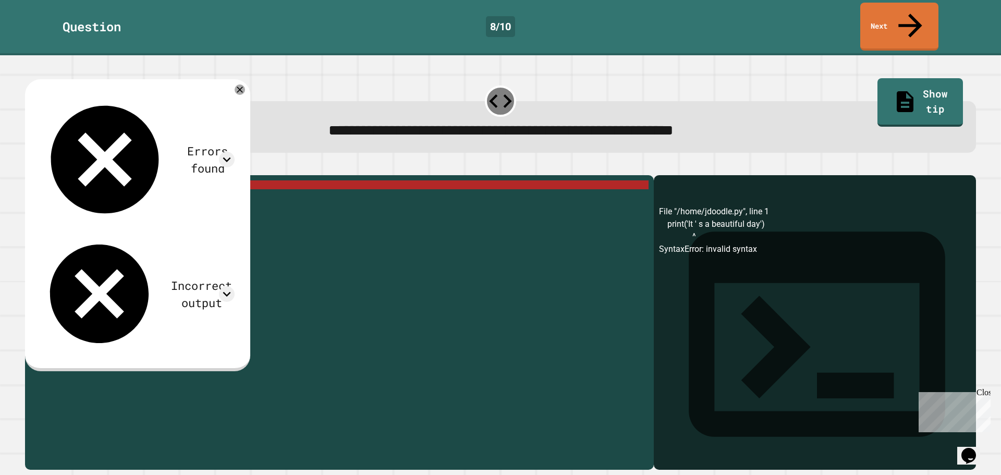
click at [102, 180] on div "print ( 'It ' s a beautiful day ')" at bounding box center [347, 322] width 602 height 284
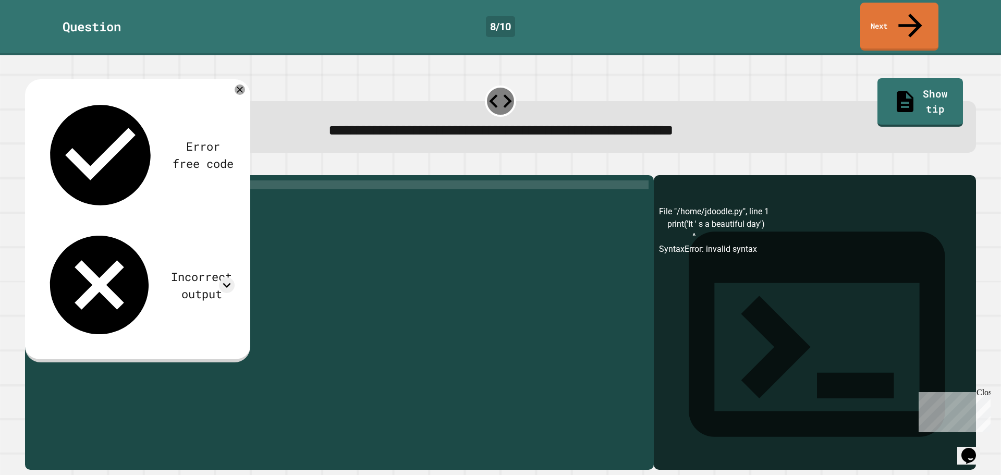
scroll to position [0, 3]
click at [30, 167] on icon "button" at bounding box center [30, 167] width 0 height 0
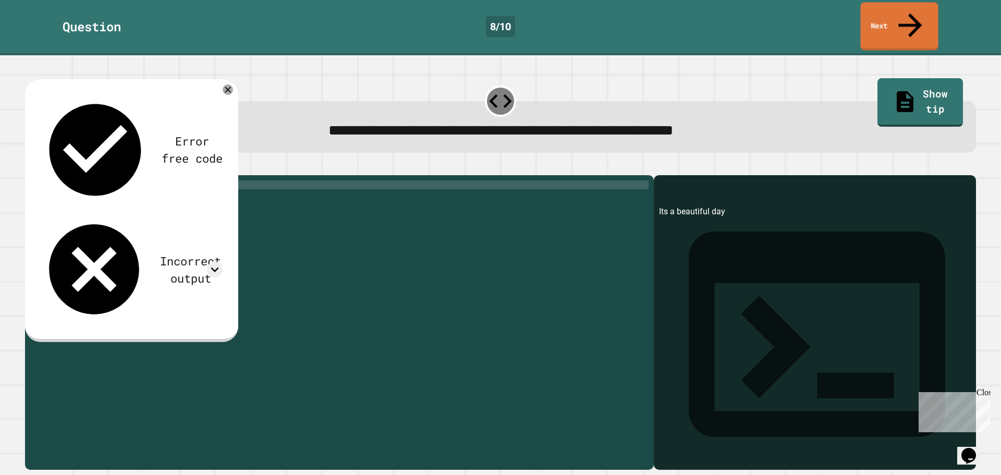
click at [598, 123] on span "**********" at bounding box center [500, 130] width 345 height 15
click at [218, 262] on icon at bounding box center [215, 270] width 16 height 16
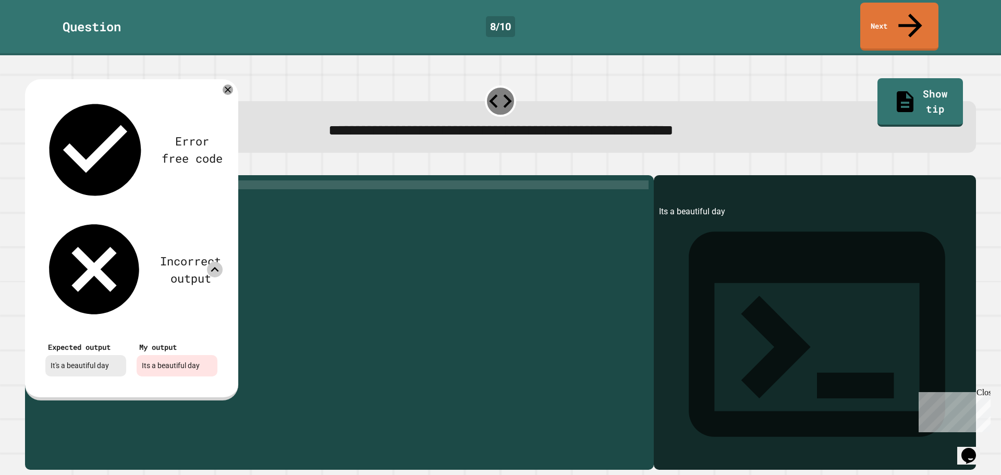
click at [223, 215] on div "Incorrect output" at bounding box center [131, 269] width 182 height 108
click at [227, 83] on icon at bounding box center [228, 89] width 13 height 13
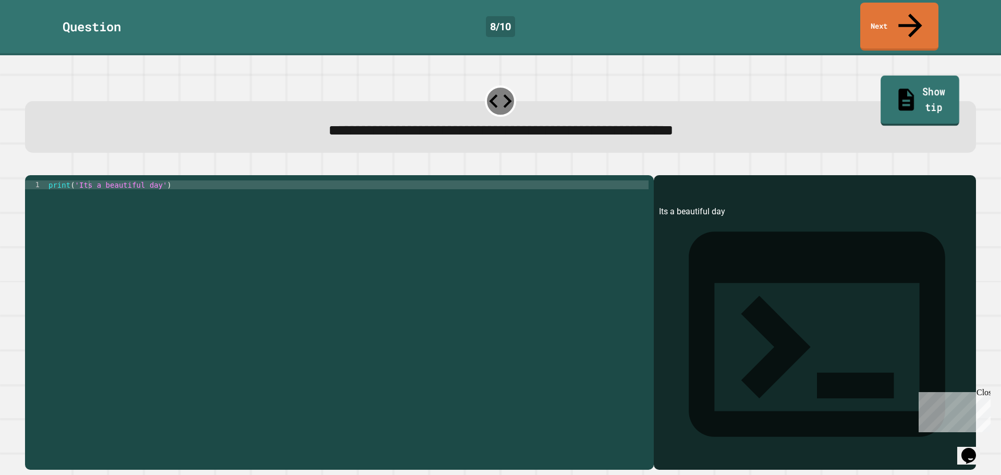
click at [881, 76] on link "Show tip" at bounding box center [920, 101] width 79 height 51
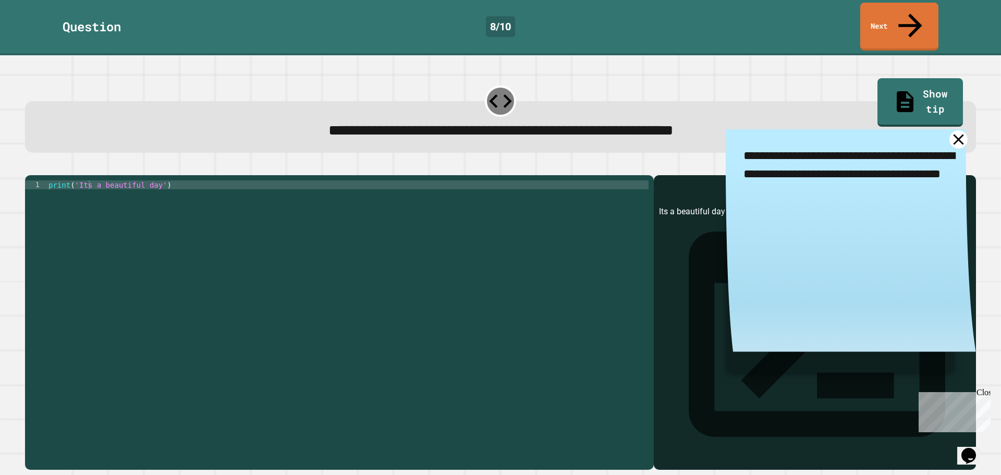
click at [949, 130] on icon at bounding box center [958, 139] width 18 height 18
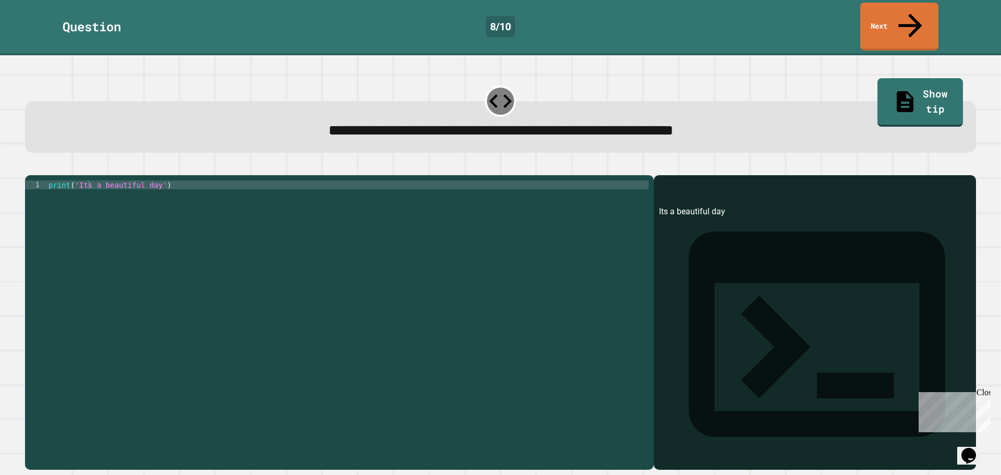
click at [51, 167] on icon "button" at bounding box center [51, 167] width 0 height 0
click at [76, 175] on div "**********" at bounding box center [339, 322] width 629 height 295
click at [77, 180] on div "print ( '' )" at bounding box center [347, 313] width 602 height 266
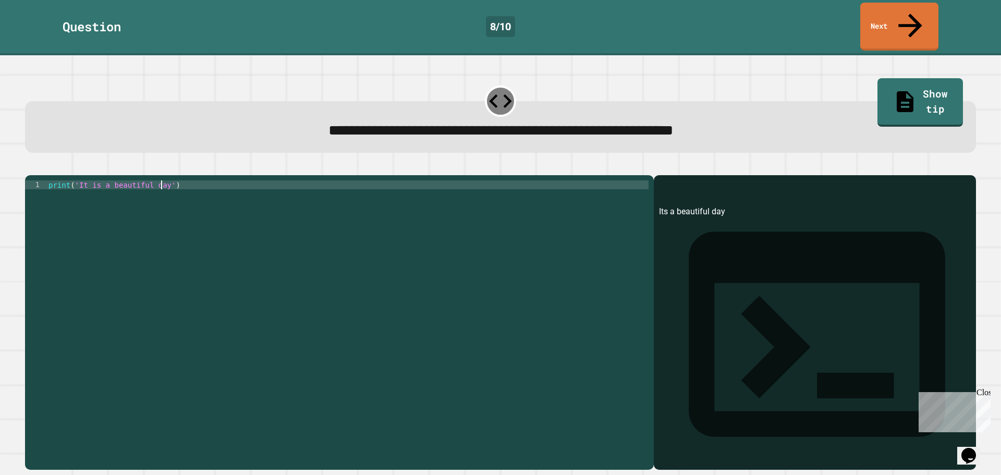
click at [30, 167] on icon "button" at bounding box center [30, 167] width 0 height 0
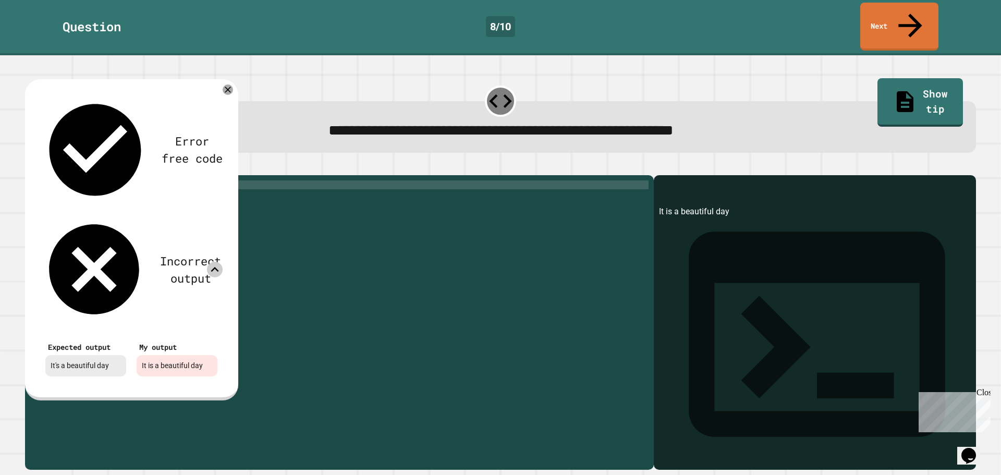
click at [215, 267] on icon at bounding box center [215, 269] width 8 height 5
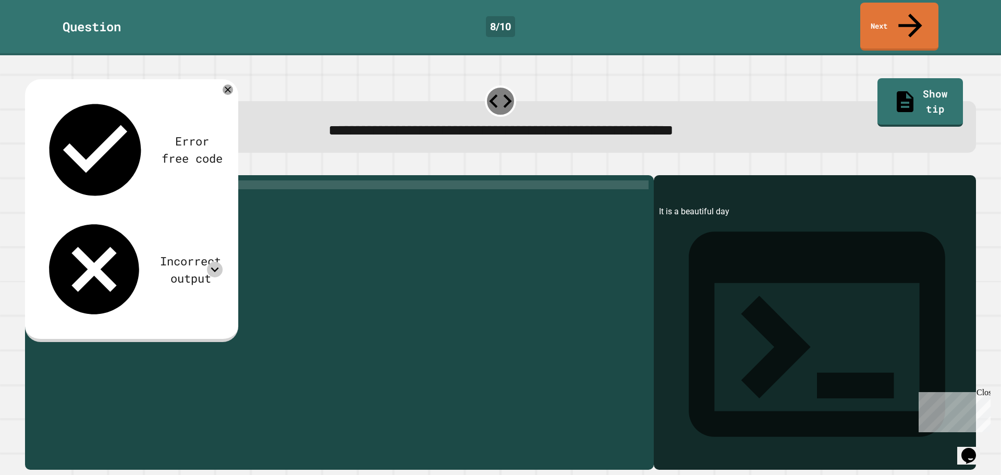
click at [90, 180] on div "print ( 'It is a beautiful day' )" at bounding box center [347, 322] width 602 height 284
click at [30, 167] on icon "button" at bounding box center [30, 167] width 0 height 0
click at [93, 180] on div "print ( 'It ' 's a beautiful day' )" at bounding box center [347, 322] width 602 height 284
click at [168, 180] on div "print ( 'It ' s a beautiful day ')" at bounding box center [347, 322] width 602 height 284
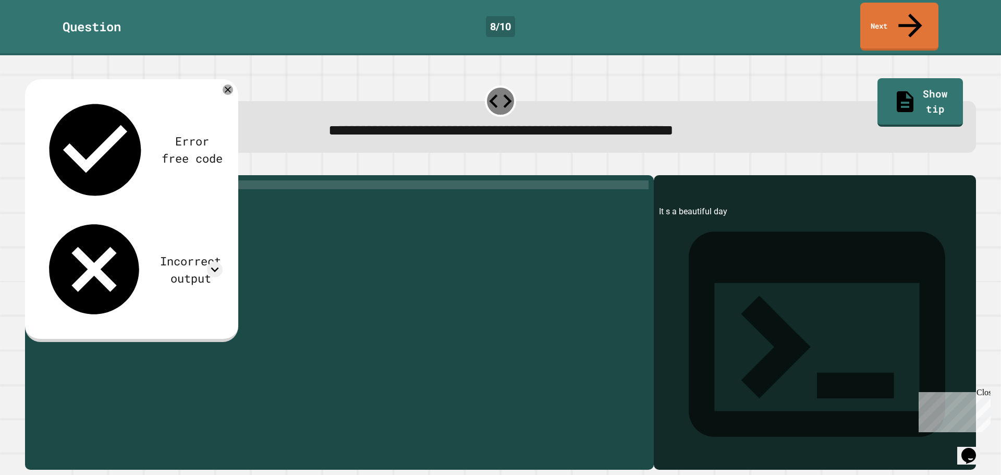
scroll to position [0, 8]
click at [74, 180] on div "print ( 'It ' s a beautiful day '' )" at bounding box center [347, 322] width 602 height 284
click at [30, 167] on icon "button" at bounding box center [30, 167] width 0 height 0
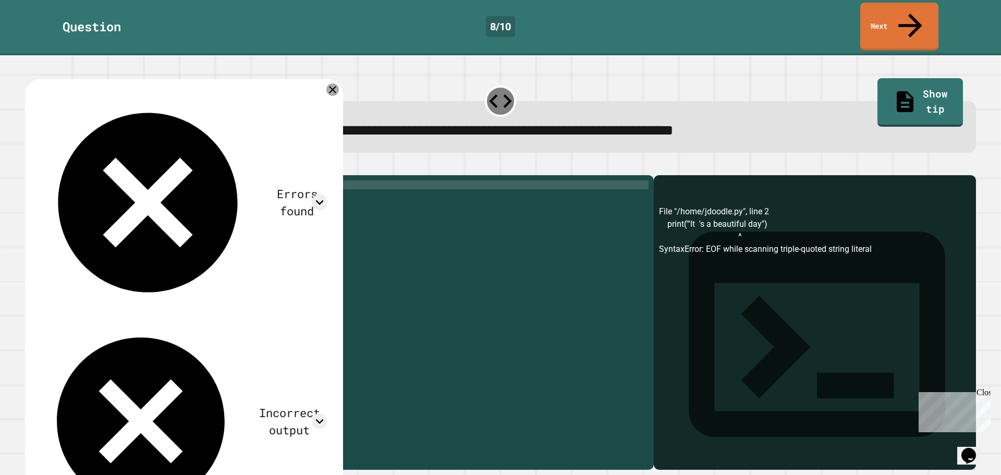
click at [339, 83] on icon at bounding box center [332, 89] width 13 height 13
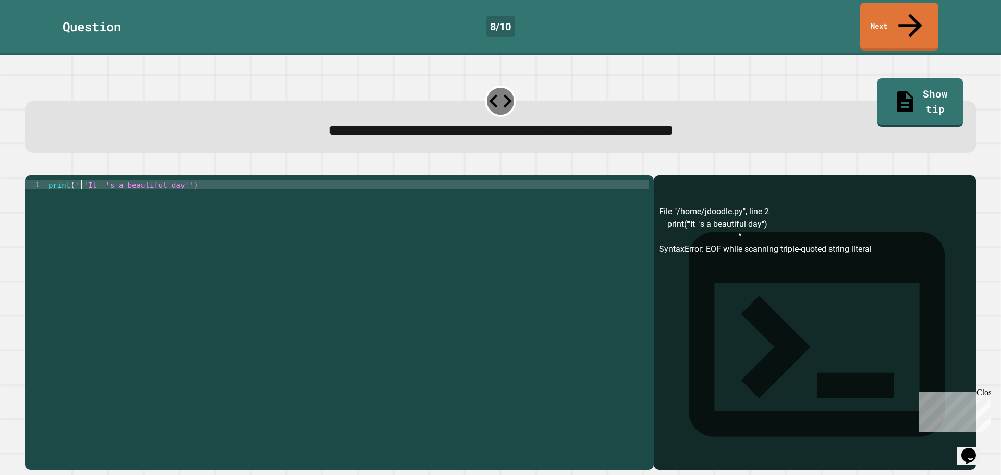
click at [80, 180] on div "print ( '''It 's a beautiful day'')" at bounding box center [347, 322] width 602 height 284
click at [95, 200] on div "print ( '' It 's a beautiful day'')" at bounding box center [347, 322] width 602 height 284
click at [38, 158] on div "**********" at bounding box center [500, 316] width 961 height 317
click at [30, 167] on button "button" at bounding box center [30, 167] width 0 height 0
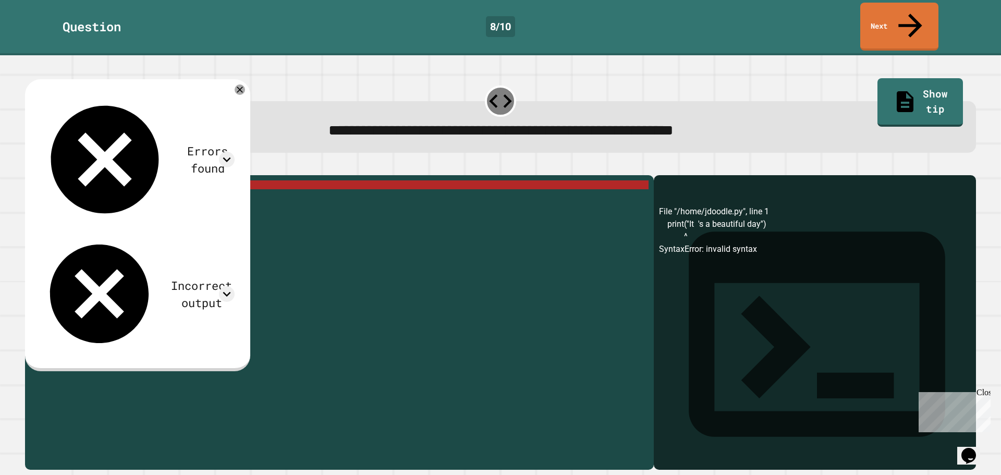
click at [230, 79] on div "Errors found File "/home/jdoodle.py", line 1 print(''It 's a beautiful day'') ^…" at bounding box center [137, 225] width 225 height 292
click at [246, 84] on icon at bounding box center [239, 89] width 11 height 11
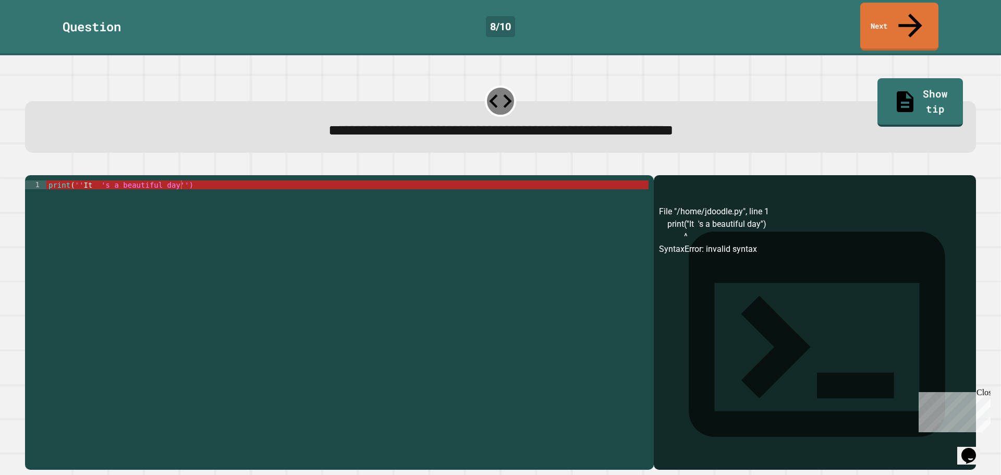
click at [176, 180] on div "print ( '' It 's a beautiful day'')" at bounding box center [347, 322] width 602 height 284
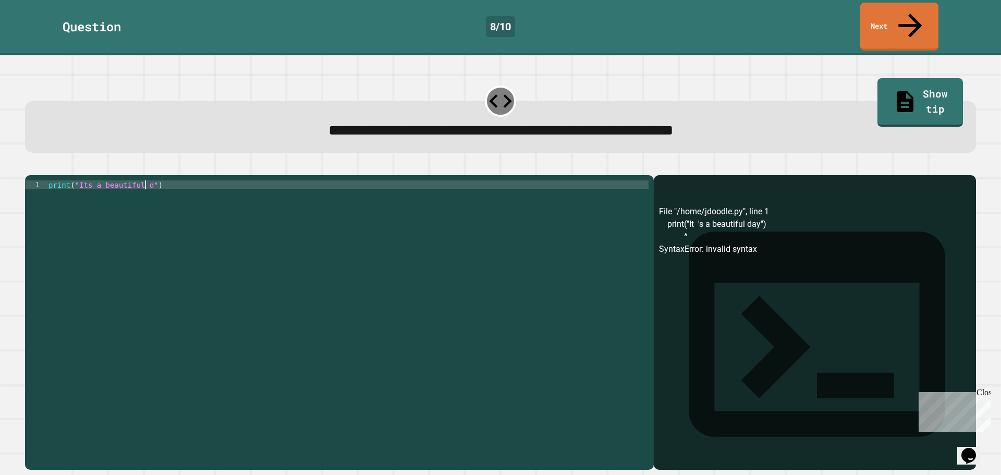
scroll to position [0, 7]
type textarea "**********"
click at [40, 169] on icon "button" at bounding box center [37, 172] width 6 height 7
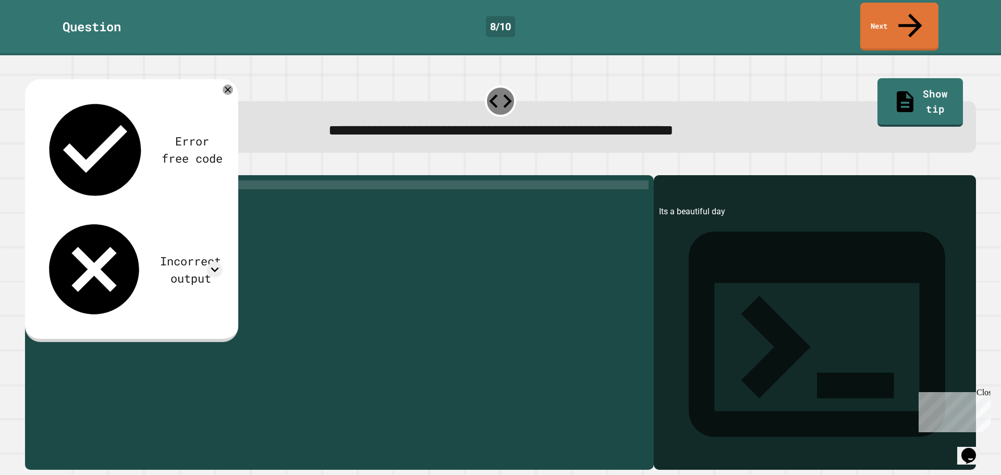
click at [275, 240] on div "print ( "Its a beautiful day" )" at bounding box center [347, 322] width 602 height 284
click at [888, 19] on link "Next" at bounding box center [899, 26] width 79 height 51
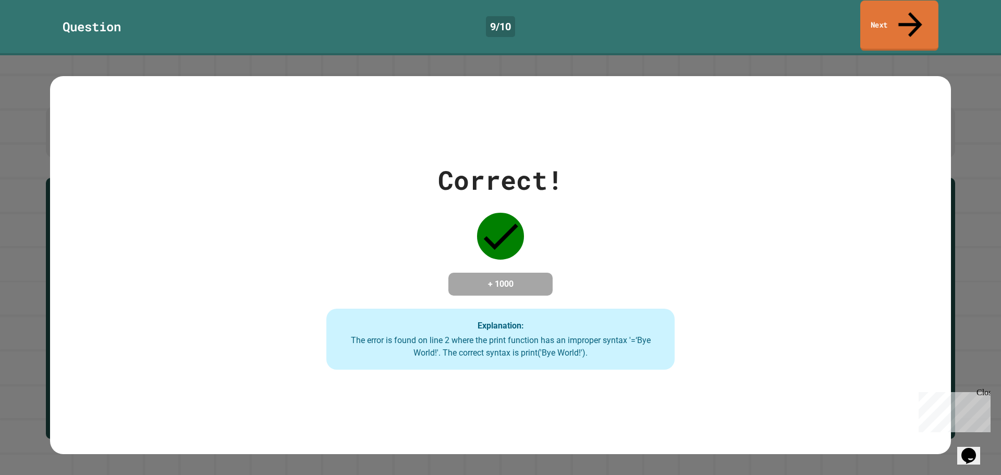
click at [907, 17] on icon at bounding box center [910, 24] width 35 height 37
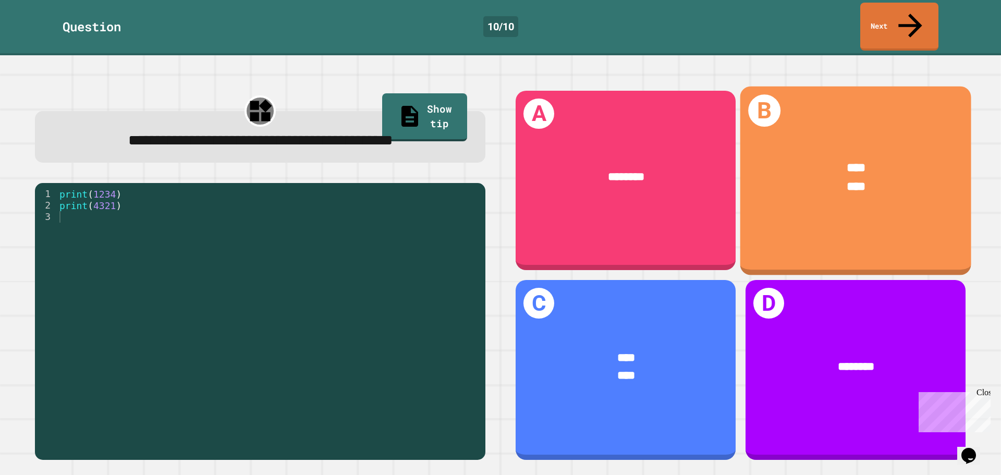
click at [817, 186] on div "**** ****" at bounding box center [855, 178] width 231 height 86
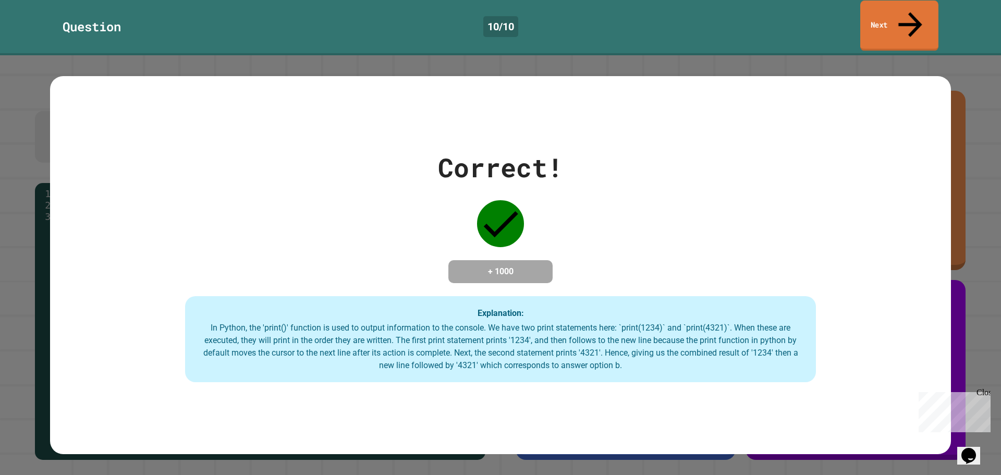
click at [885, 12] on link "Next" at bounding box center [899, 26] width 78 height 51
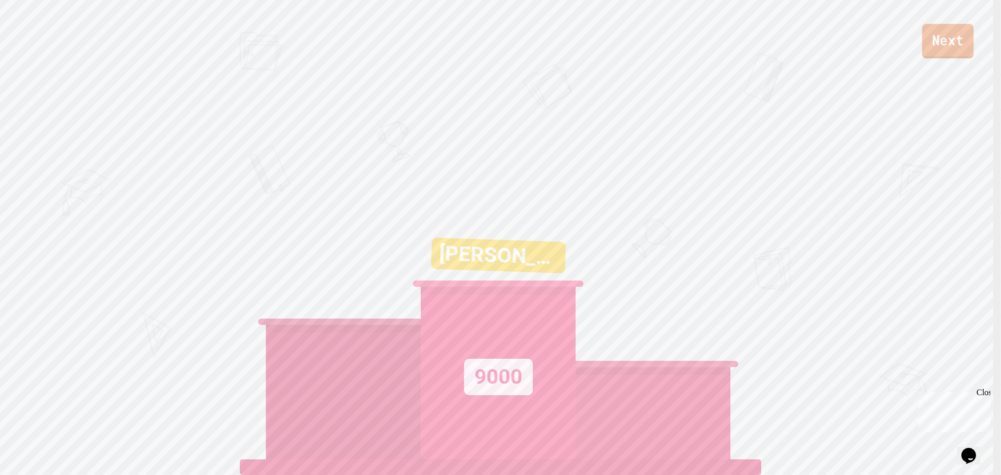
click at [955, 42] on link "Next" at bounding box center [948, 41] width 52 height 34
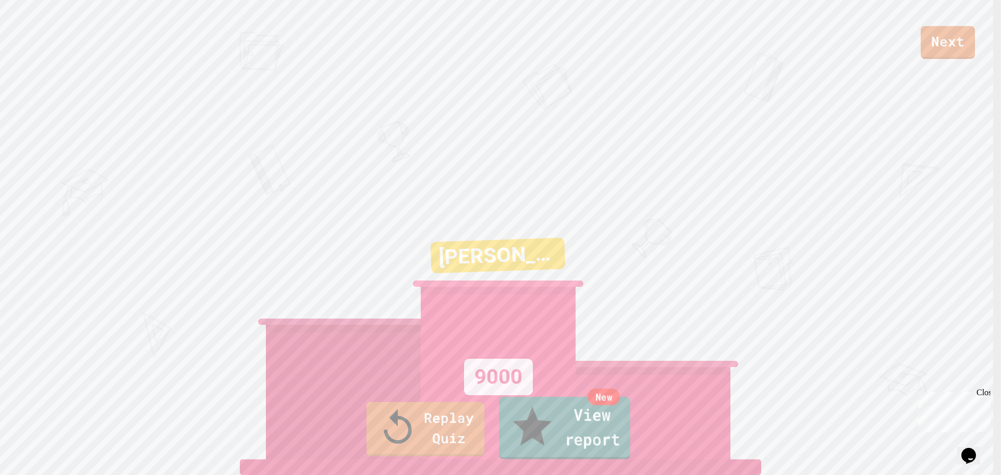
click at [555, 437] on link "New View report" at bounding box center [564, 428] width 131 height 63
